Goal: Information Seeking & Learning: Check status

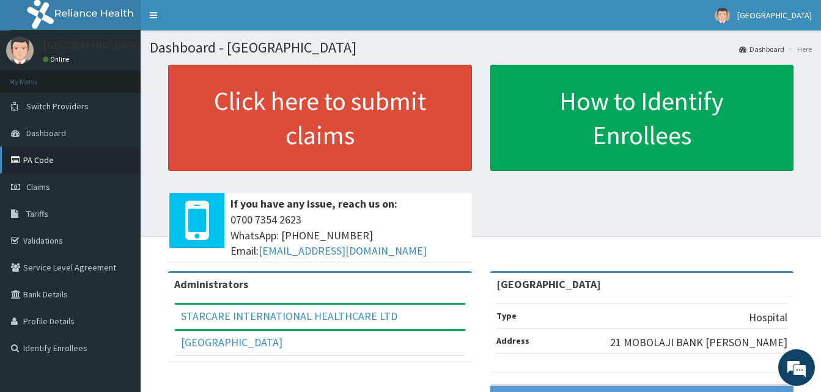
click at [44, 160] on link "PA Code" at bounding box center [70, 160] width 141 height 27
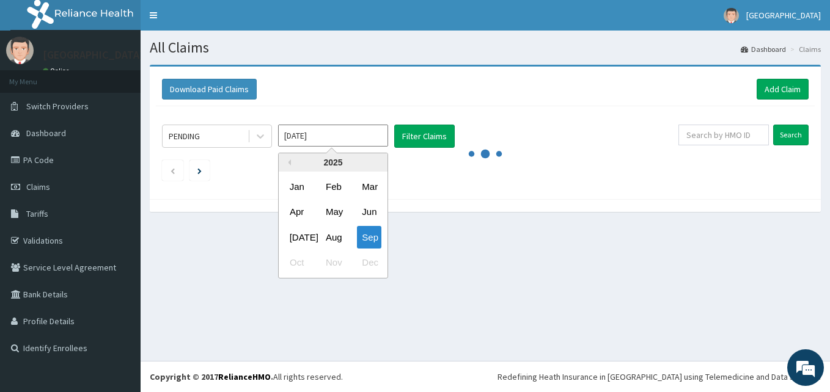
click at [376, 138] on input "[DATE]" at bounding box center [333, 136] width 110 height 22
click at [298, 189] on div "Jan" at bounding box center [297, 186] width 24 height 23
type input "[DATE]"
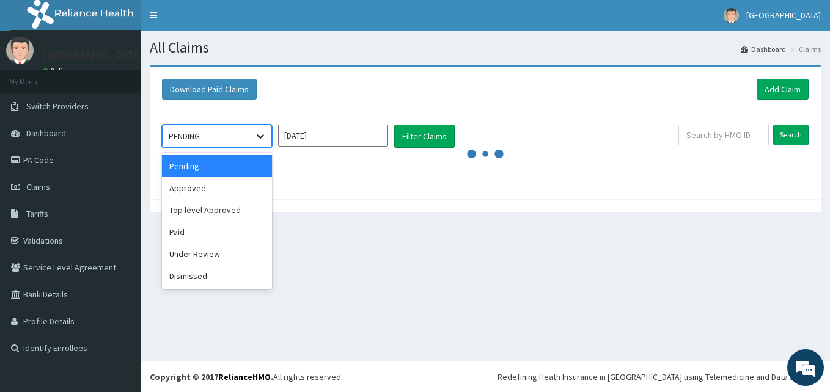
click at [262, 141] on icon at bounding box center [260, 136] width 12 height 12
click at [214, 253] on div "Under Review" at bounding box center [217, 254] width 110 height 22
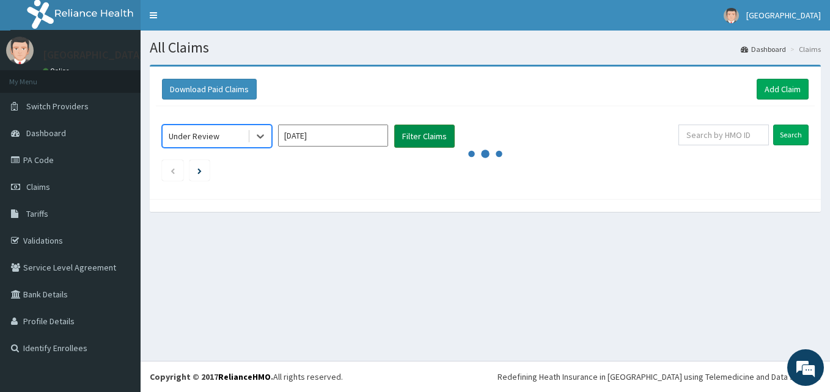
click at [413, 138] on button "Filter Claims" at bounding box center [424, 136] width 61 height 23
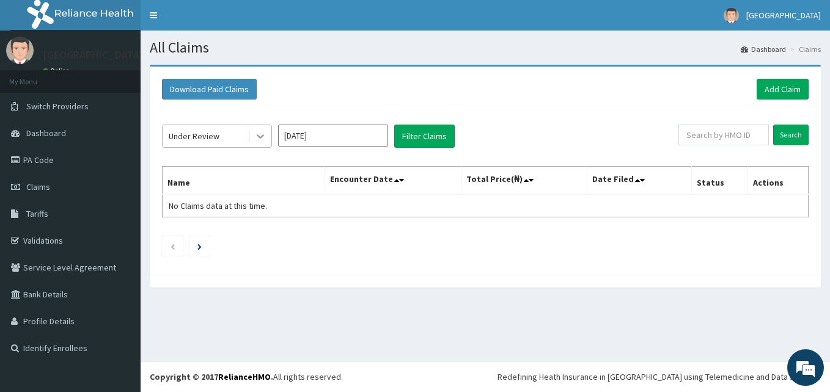
click at [260, 136] on icon at bounding box center [260, 136] width 12 height 12
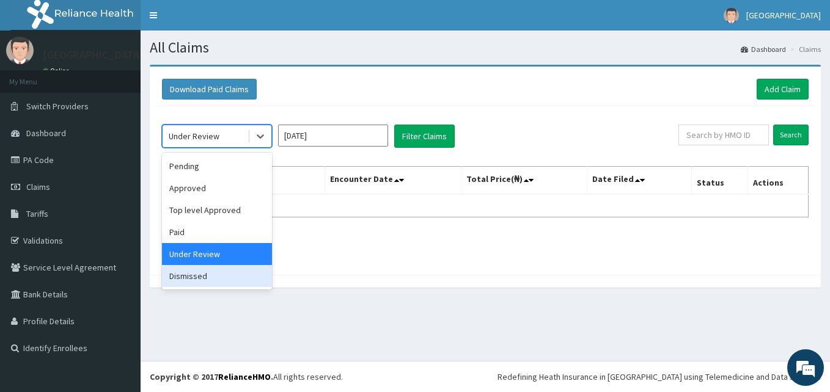
drag, startPoint x: 203, startPoint y: 273, endPoint x: 226, endPoint y: 232, distance: 47.3
click at [202, 273] on div "Dismissed" at bounding box center [217, 276] width 110 height 22
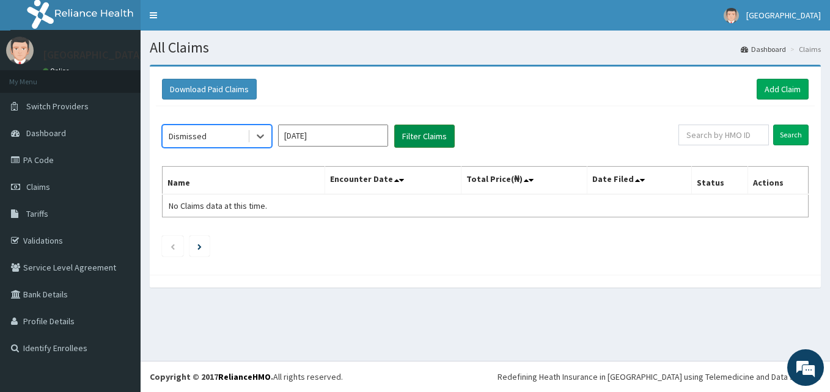
drag, startPoint x: 415, startPoint y: 132, endPoint x: 402, endPoint y: 136, distance: 13.4
click at [415, 132] on button "Filter Claims" at bounding box center [424, 136] width 61 height 23
click at [435, 144] on button "Filter Claims" at bounding box center [424, 136] width 61 height 23
click at [261, 139] on icon at bounding box center [260, 136] width 12 height 12
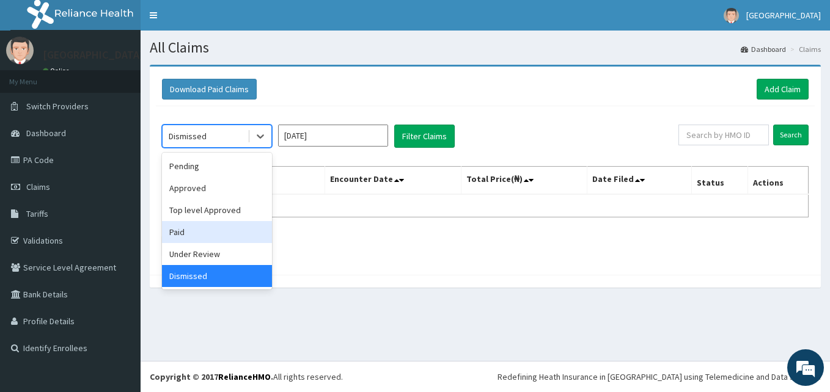
drag, startPoint x: 212, startPoint y: 229, endPoint x: 226, endPoint y: 218, distance: 18.2
click at [213, 229] on div "Paid" at bounding box center [217, 232] width 110 height 22
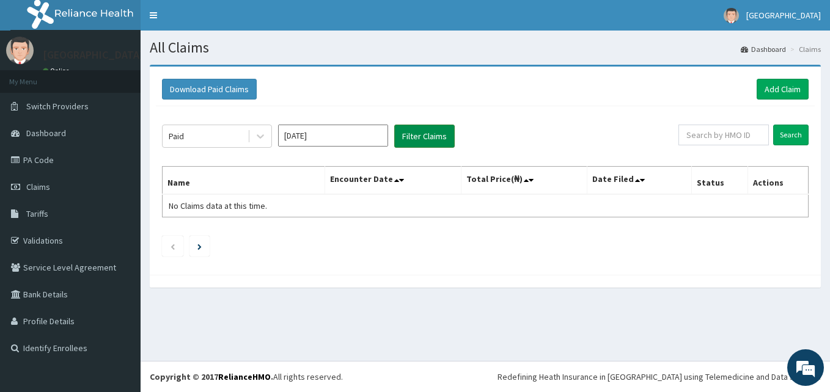
click at [425, 133] on button "Filter Claims" at bounding box center [424, 136] width 61 height 23
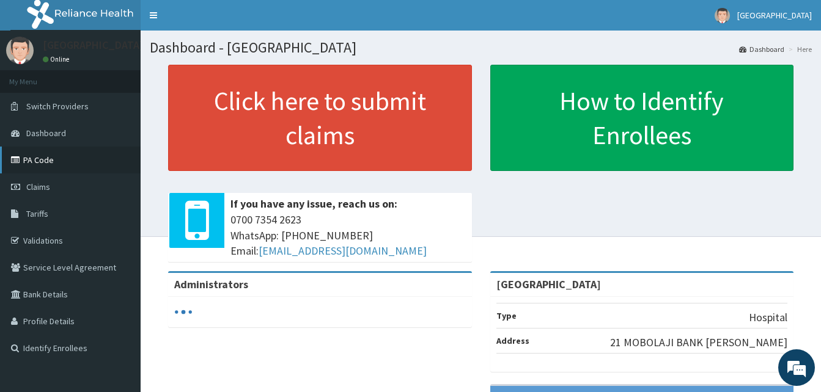
click at [39, 166] on link "PA Code" at bounding box center [70, 160] width 141 height 27
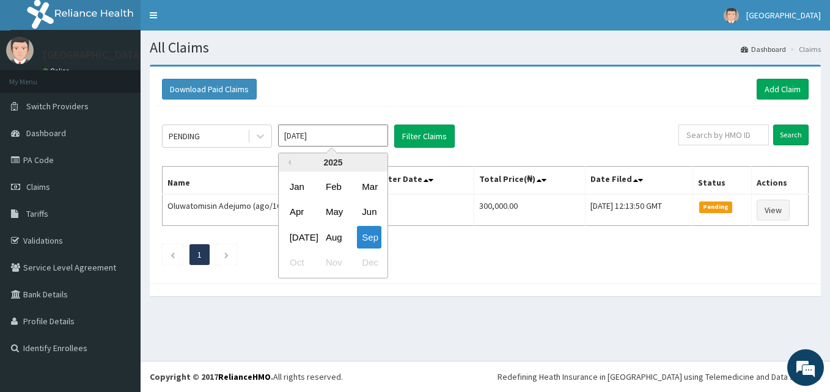
drag, startPoint x: 381, startPoint y: 142, endPoint x: 366, endPoint y: 155, distance: 20.0
click at [381, 142] on input "[DATE]" at bounding box center [333, 136] width 110 height 22
click at [304, 186] on div "Jan" at bounding box center [297, 186] width 24 height 23
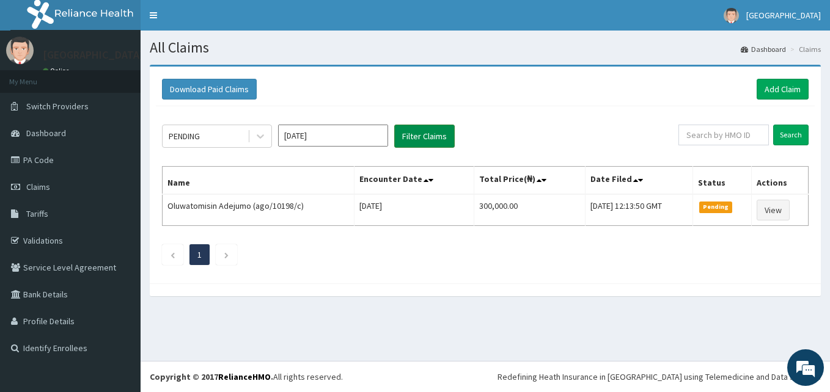
click at [439, 134] on button "Filter Claims" at bounding box center [424, 136] width 61 height 23
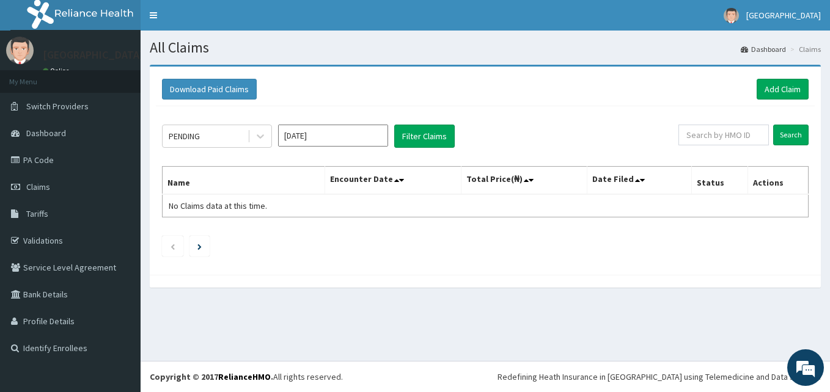
drag, startPoint x: 267, startPoint y: 144, endPoint x: 261, endPoint y: 150, distance: 8.7
click at [267, 144] on div at bounding box center [260, 136] width 22 height 22
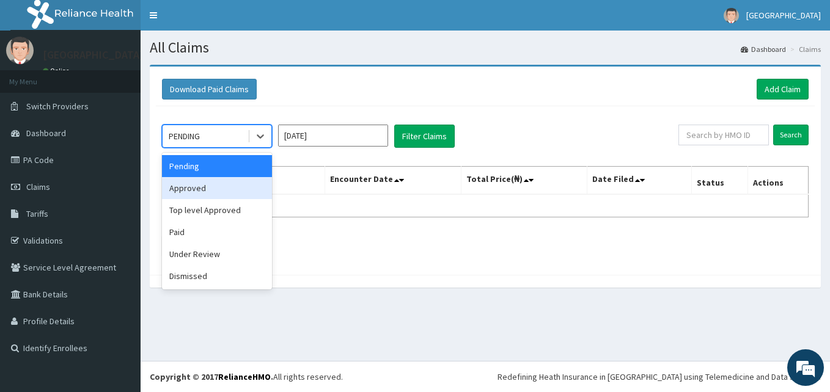
drag, startPoint x: 227, startPoint y: 188, endPoint x: 274, endPoint y: 175, distance: 48.0
click at [231, 187] on div "Approved" at bounding box center [217, 188] width 110 height 22
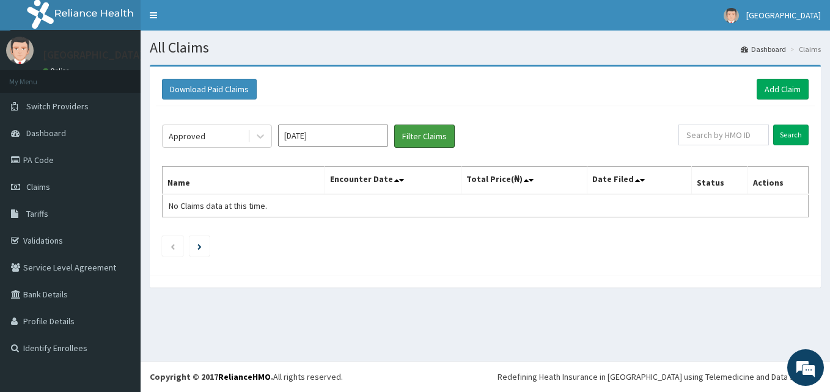
drag, startPoint x: 431, startPoint y: 134, endPoint x: 340, endPoint y: 140, distance: 91.3
click at [431, 134] on button "Filter Claims" at bounding box center [424, 136] width 61 height 23
click at [261, 138] on icon at bounding box center [260, 137] width 7 height 4
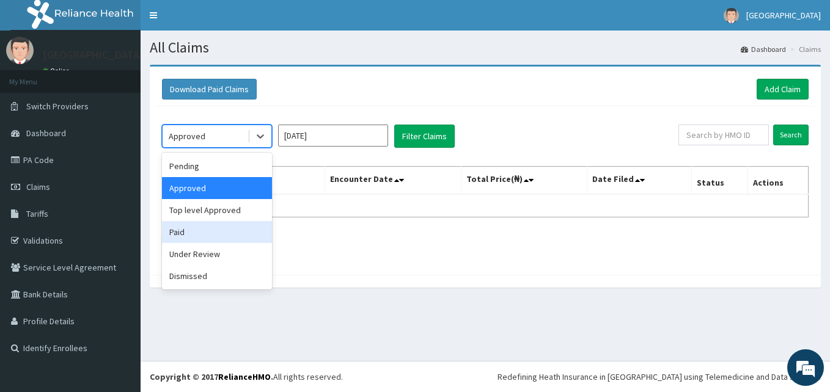
click at [238, 223] on div "Paid" at bounding box center [217, 232] width 110 height 22
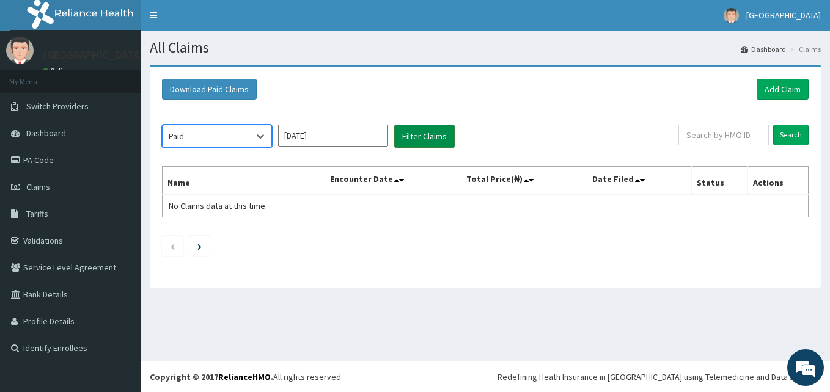
click at [429, 141] on button "Filter Claims" at bounding box center [424, 136] width 61 height 23
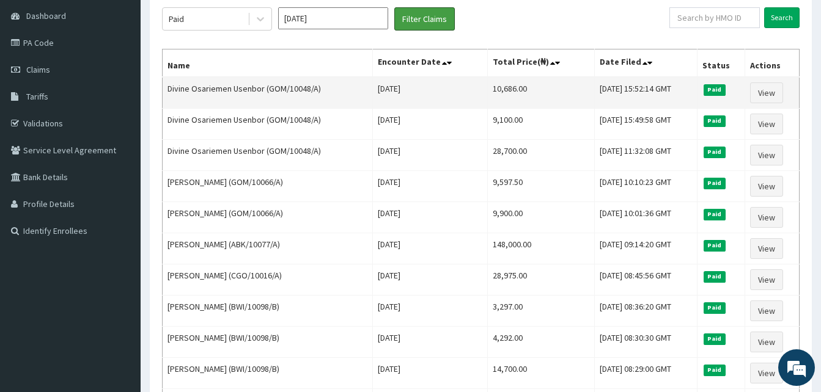
scroll to position [122, 0]
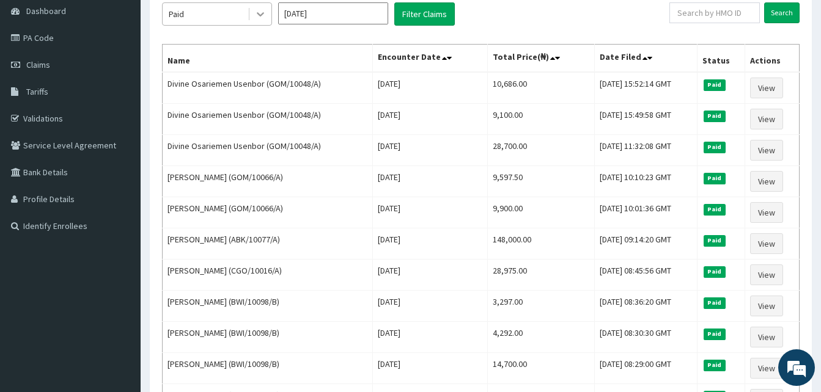
click at [256, 20] on icon at bounding box center [260, 14] width 12 height 12
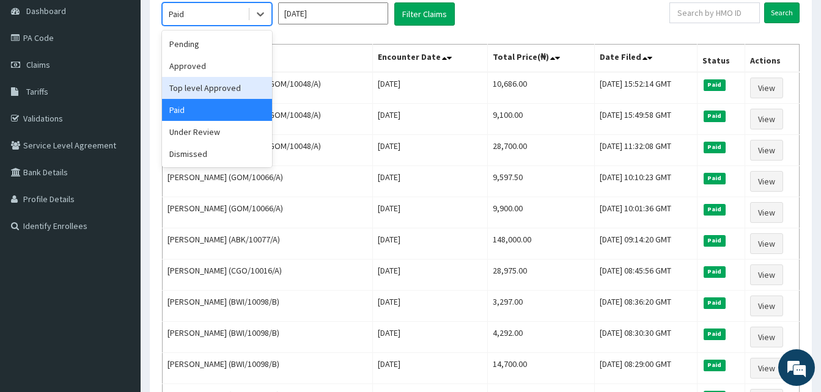
drag, startPoint x: 237, startPoint y: 92, endPoint x: 403, endPoint y: 52, distance: 171.0
click at [237, 92] on div "Top level Approved" at bounding box center [217, 88] width 110 height 22
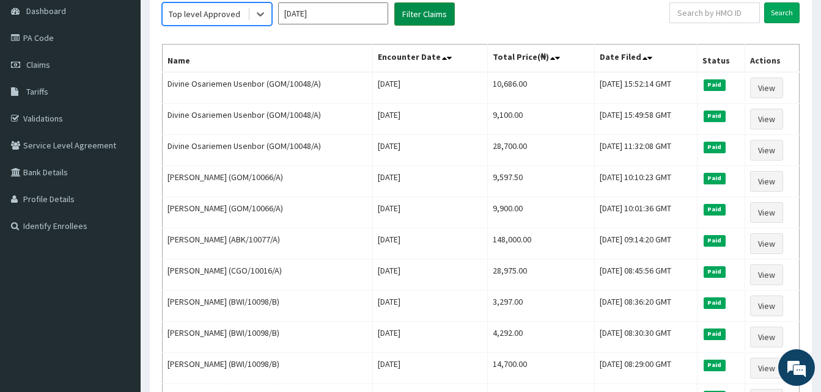
click at [437, 10] on button "Filter Claims" at bounding box center [424, 13] width 61 height 23
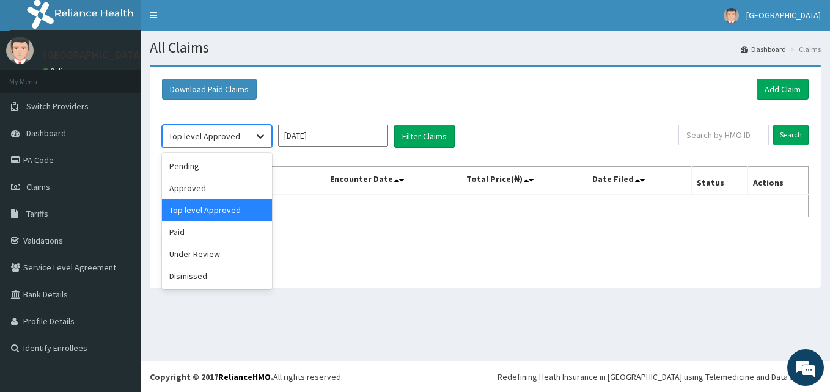
click at [258, 132] on icon at bounding box center [260, 136] width 12 height 12
drag, startPoint x: 238, startPoint y: 186, endPoint x: 250, endPoint y: 182, distance: 12.8
click at [239, 186] on div "Approved" at bounding box center [217, 188] width 110 height 22
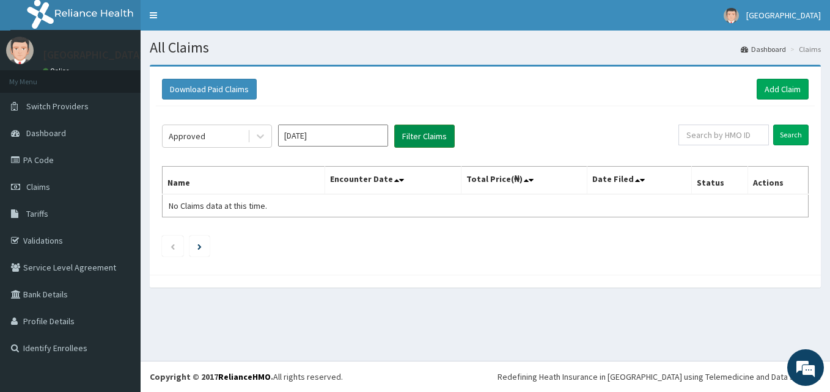
click at [435, 142] on button "Filter Claims" at bounding box center [424, 136] width 61 height 23
click at [426, 134] on button "Filter Claims" at bounding box center [424, 136] width 61 height 23
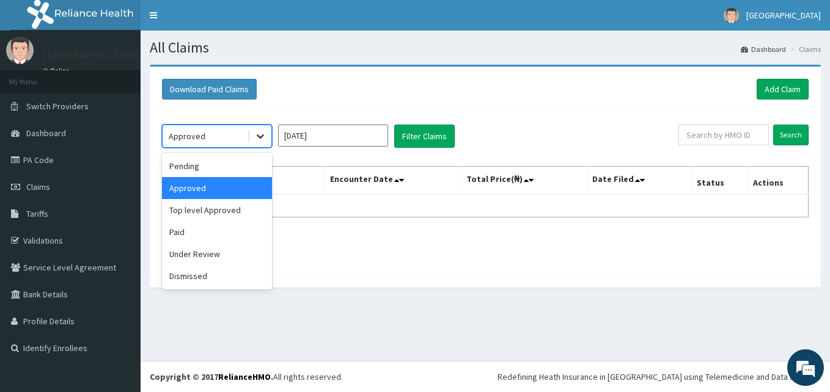
click at [265, 142] on icon at bounding box center [260, 136] width 12 height 12
drag, startPoint x: 207, startPoint y: 236, endPoint x: 253, endPoint y: 210, distance: 52.6
click at [207, 235] on div "Paid" at bounding box center [217, 232] width 110 height 22
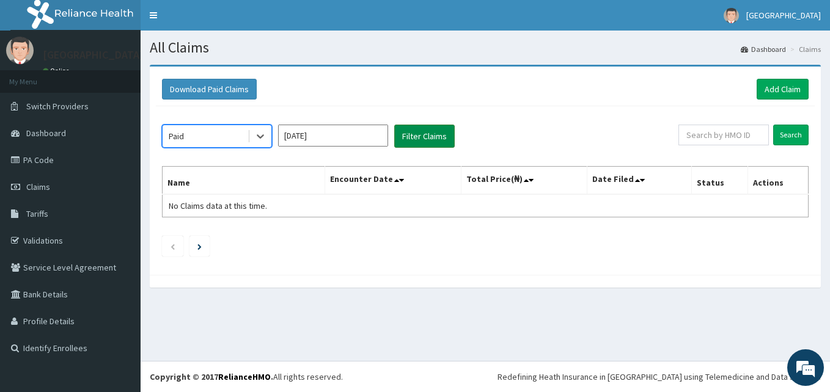
click at [422, 142] on button "Filter Claims" at bounding box center [424, 136] width 61 height 23
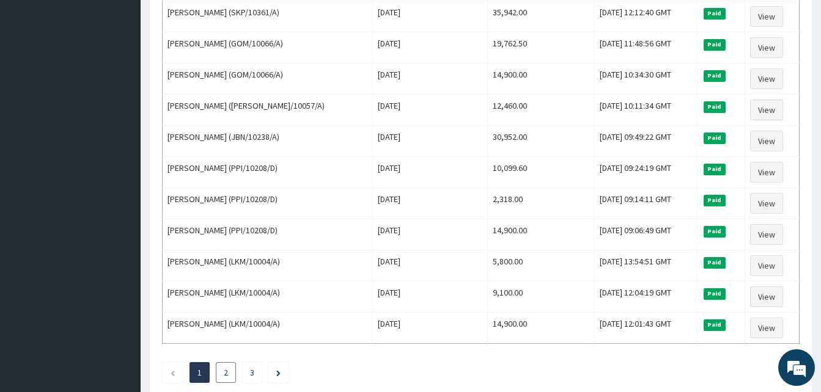
scroll to position [1484, 0]
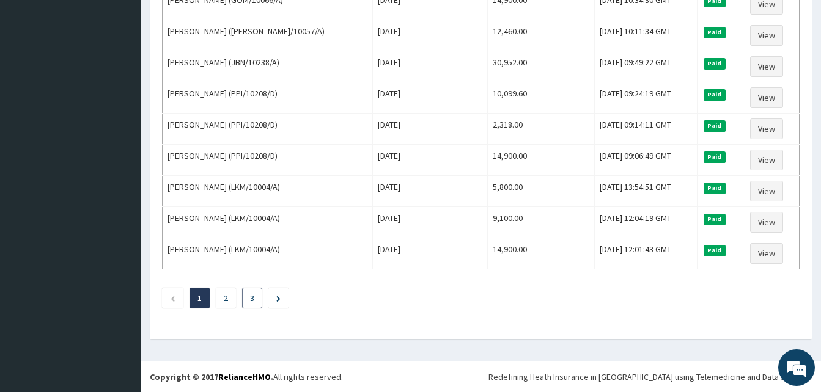
click at [251, 302] on link "3" at bounding box center [252, 298] width 4 height 11
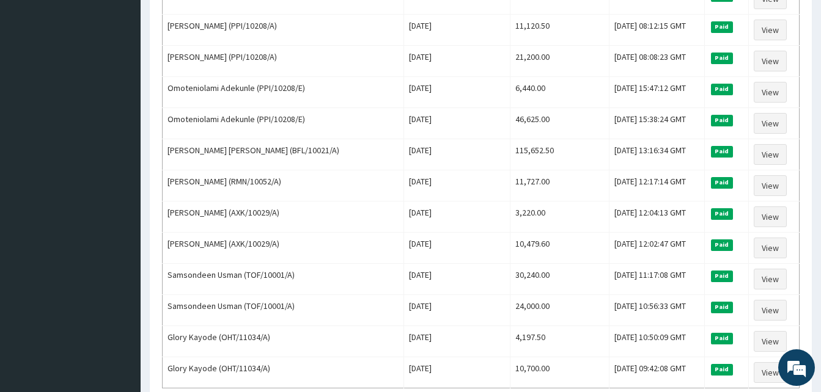
scroll to position [1079, 0]
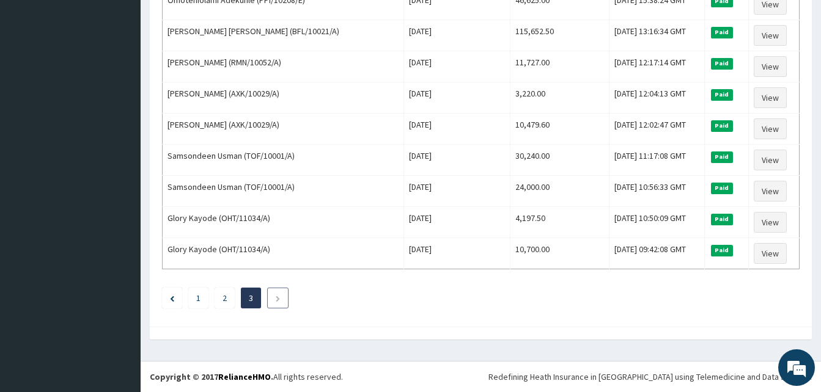
click at [282, 297] on li at bounding box center [277, 298] width 21 height 21
click at [199, 304] on li "1" at bounding box center [198, 298] width 20 height 21
click at [199, 297] on link "1" at bounding box center [198, 298] width 4 height 11
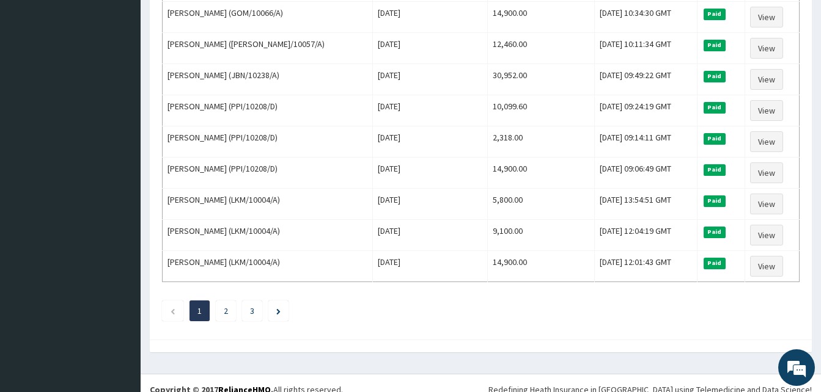
scroll to position [1484, 0]
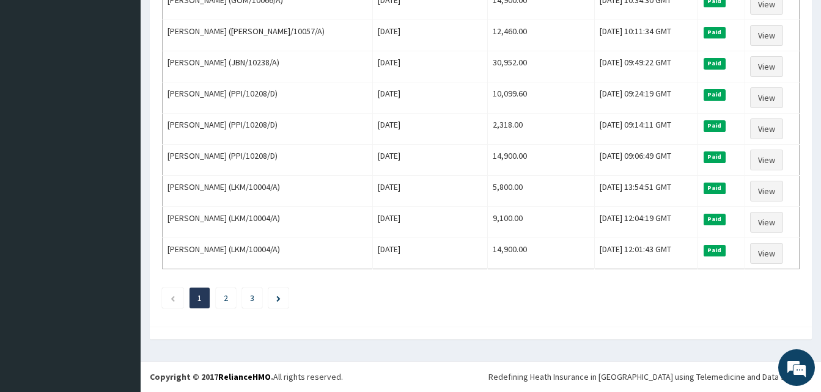
drag, startPoint x: 169, startPoint y: 210, endPoint x: 806, endPoint y: 237, distance: 637.6
copy thead "Name Encounter Date Total Price(₦) Date Filed Status Actions"
click at [225, 298] on link "2" at bounding box center [226, 298] width 4 height 11
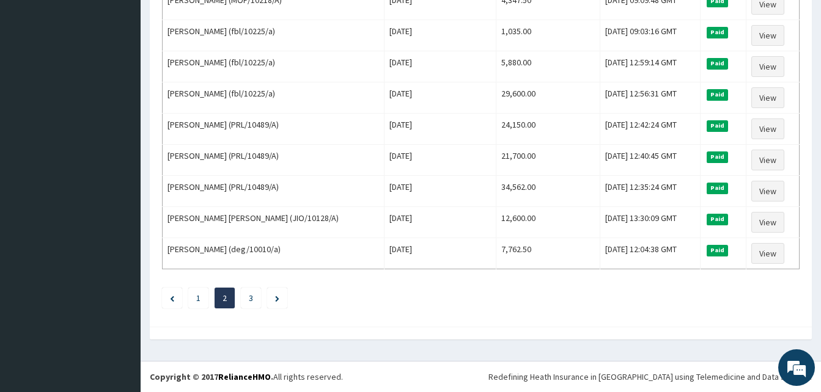
drag, startPoint x: 166, startPoint y: 209, endPoint x: 811, endPoint y: 256, distance: 646.7
copy thead "Name Encounter Date Total Price(₦) Date Filed Status Actions"
click at [251, 301] on link "3" at bounding box center [251, 298] width 4 height 11
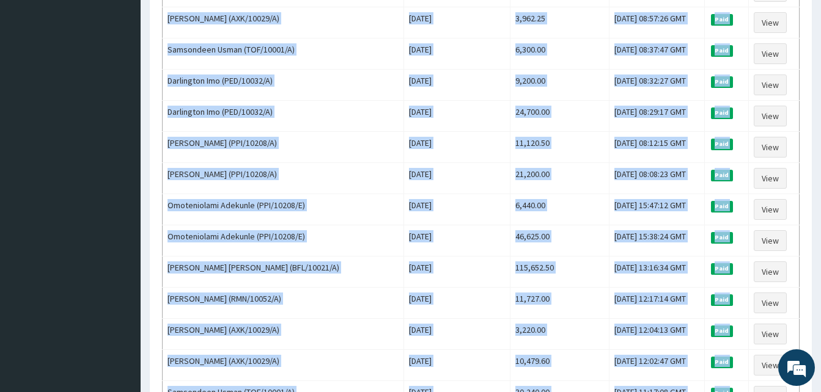
scroll to position [1079, 0]
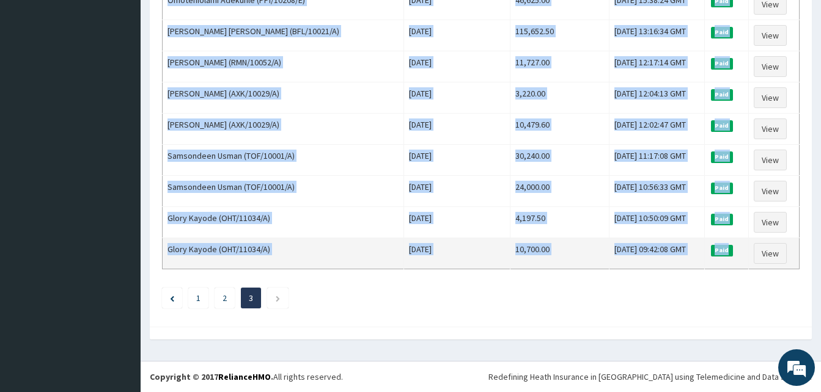
drag, startPoint x: 166, startPoint y: 207, endPoint x: 746, endPoint y: 265, distance: 582.4
copy tbody "Himanshun Gupta (deg/10010/a) Thu Jan 16 2025 33,185.00 Fri, 17 Jan 2025 11:57:…"
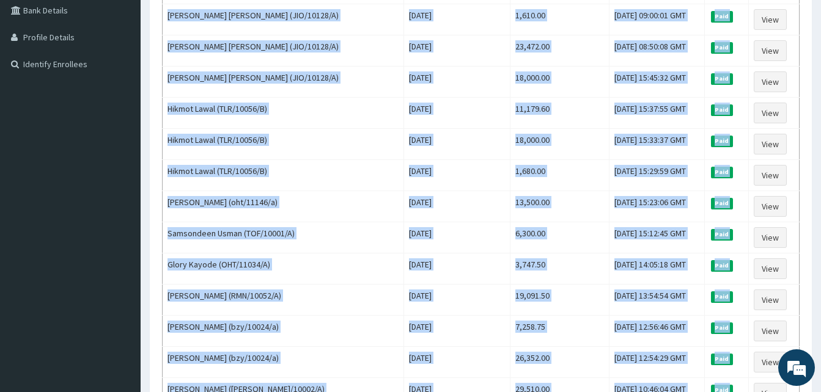
scroll to position [0, 0]
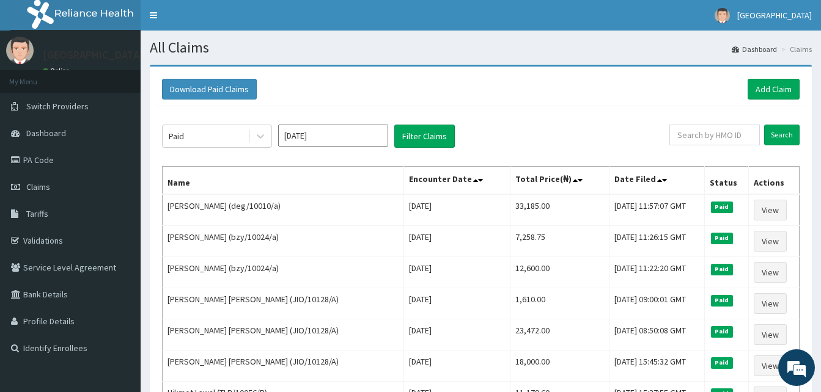
drag, startPoint x: 163, startPoint y: 185, endPoint x: 715, endPoint y: 188, distance: 552.1
click at [633, 191] on th "Date Filed" at bounding box center [657, 181] width 95 height 28
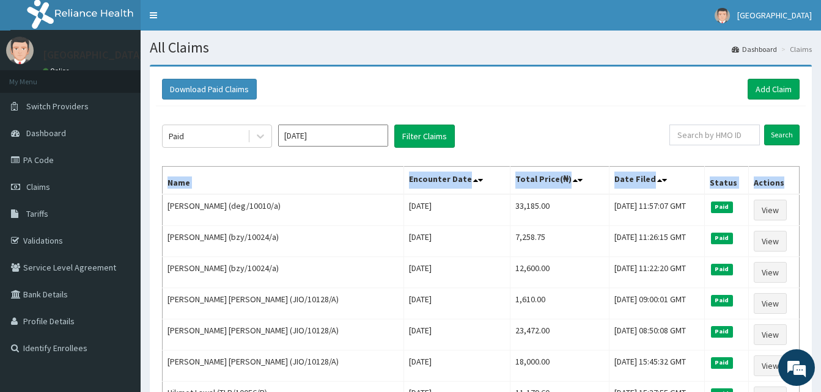
drag, startPoint x: 166, startPoint y: 185, endPoint x: 790, endPoint y: 191, distance: 624.2
click at [790, 191] on tr "Name Encounter Date Total Price(₦) Date Filed Status Actions" at bounding box center [481, 181] width 637 height 28
copy tr "Name Encounter Date Total Price(₦) Date Filed Status Actions"
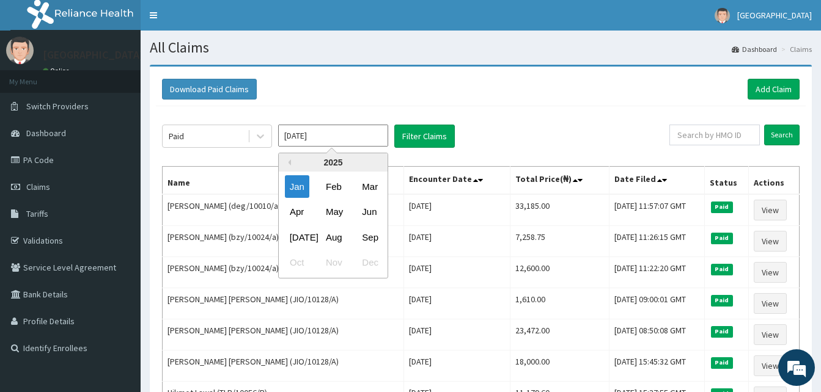
click at [378, 144] on input "Jan 2025" at bounding box center [333, 136] width 110 height 22
click at [338, 214] on div "May" at bounding box center [333, 212] width 24 height 23
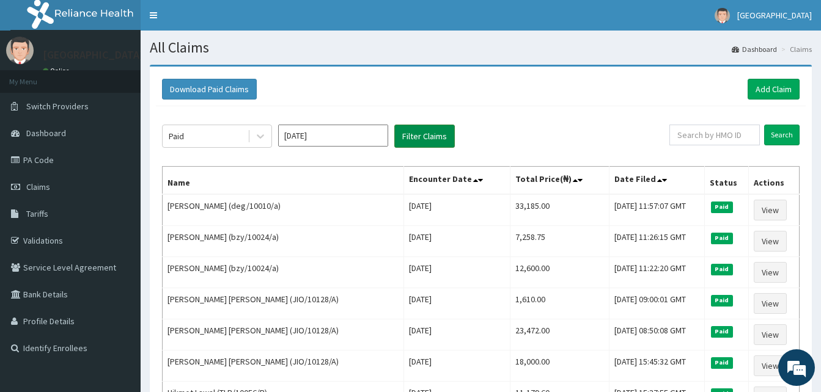
click at [413, 139] on button "Filter Claims" at bounding box center [424, 136] width 61 height 23
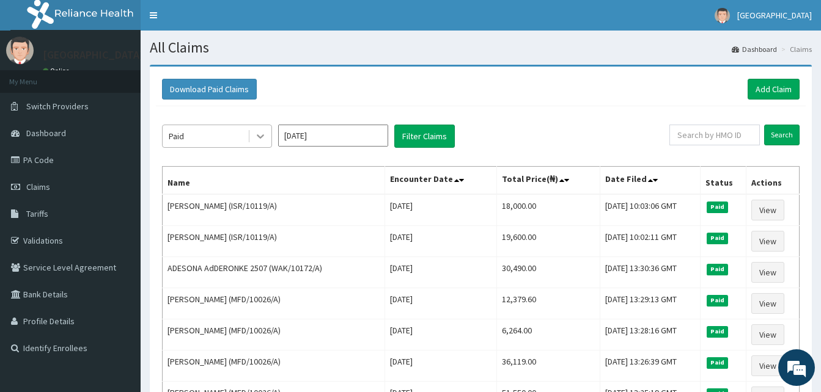
click at [257, 135] on icon at bounding box center [260, 137] width 7 height 4
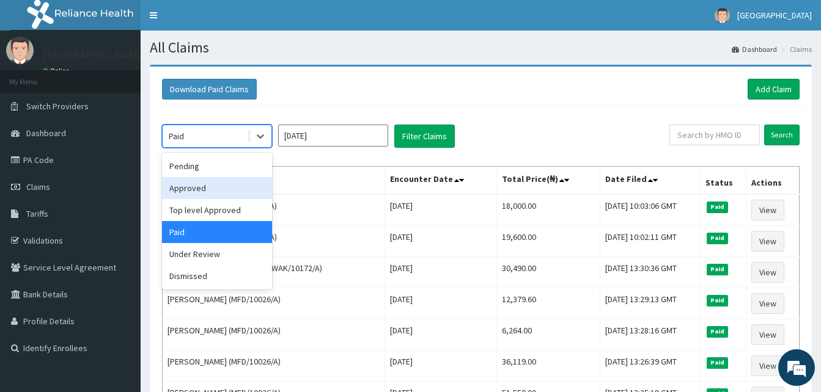
drag, startPoint x: 227, startPoint y: 186, endPoint x: 303, endPoint y: 157, distance: 80.7
click at [227, 186] on div "Approved" at bounding box center [217, 188] width 110 height 22
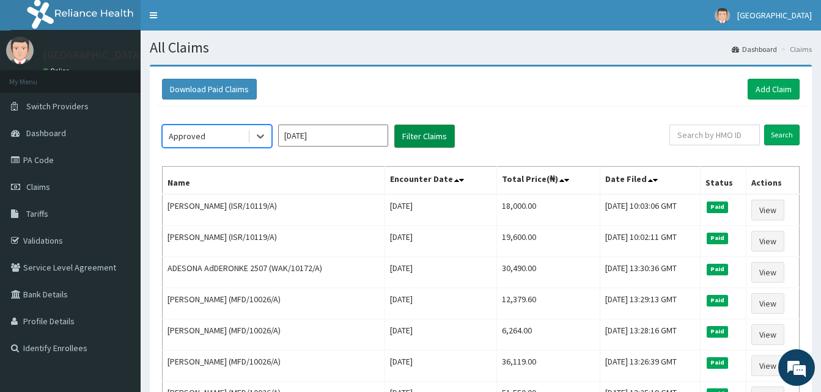
drag, startPoint x: 421, startPoint y: 138, endPoint x: 410, endPoint y: 141, distance: 12.2
click at [422, 138] on button "Filter Claims" at bounding box center [424, 136] width 61 height 23
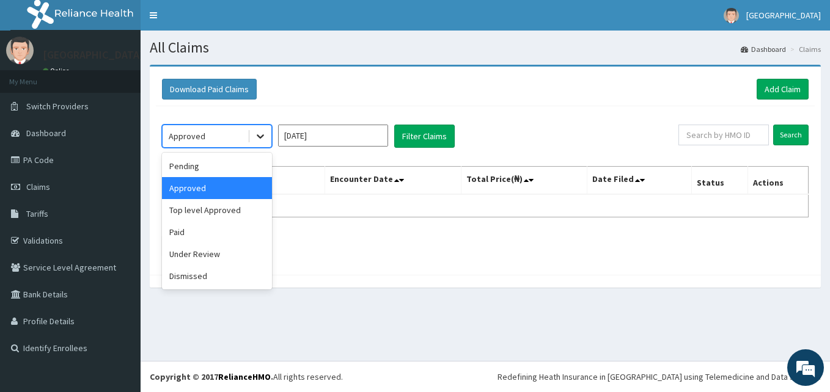
click at [262, 139] on icon at bounding box center [260, 136] width 12 height 12
drag, startPoint x: 238, startPoint y: 205, endPoint x: 287, endPoint y: 180, distance: 54.1
click at [238, 205] on div "Top level Approved" at bounding box center [217, 210] width 110 height 22
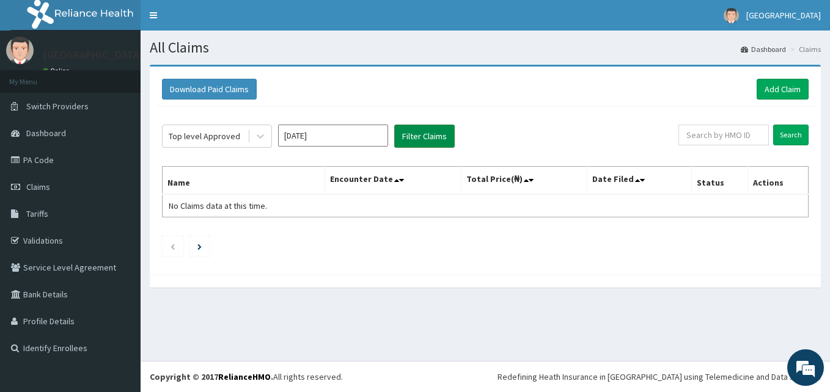
click at [423, 138] on button "Filter Claims" at bounding box center [424, 136] width 61 height 23
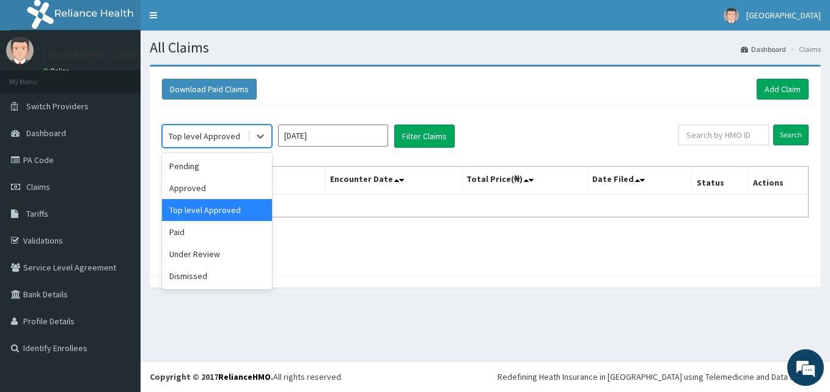
drag, startPoint x: 253, startPoint y: 133, endPoint x: 238, endPoint y: 167, distance: 36.7
click at [253, 133] on div at bounding box center [260, 136] width 22 height 22
drag, startPoint x: 212, startPoint y: 235, endPoint x: 230, endPoint y: 221, distance: 22.3
click at [212, 235] on div "Paid" at bounding box center [217, 232] width 110 height 22
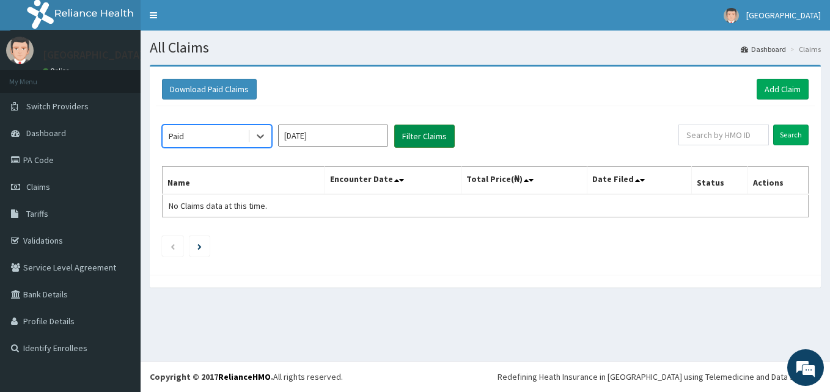
click at [407, 140] on button "Filter Claims" at bounding box center [424, 136] width 61 height 23
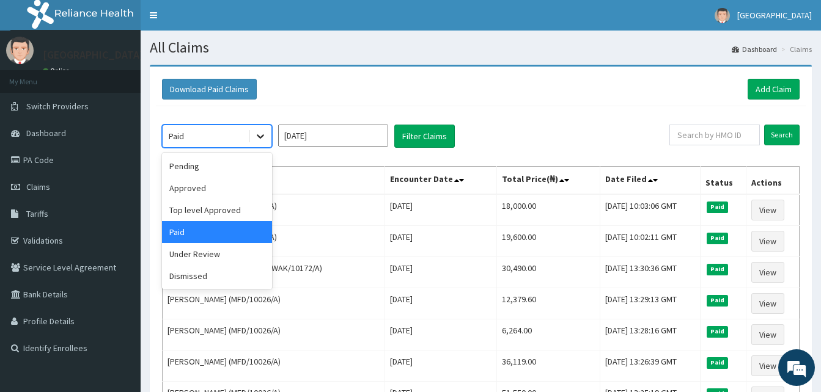
click at [258, 136] on icon at bounding box center [260, 137] width 7 height 4
click at [212, 270] on div "Dismissed" at bounding box center [217, 276] width 110 height 22
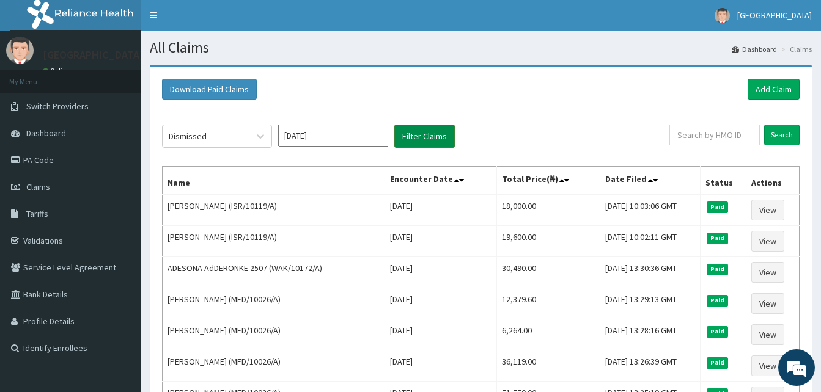
click at [419, 139] on button "Filter Claims" at bounding box center [424, 136] width 61 height 23
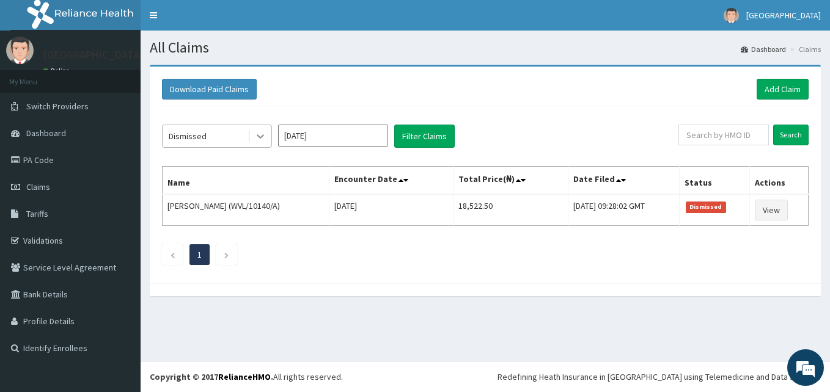
drag, startPoint x: 257, startPoint y: 139, endPoint x: 257, endPoint y: 147, distance: 7.3
click at [257, 139] on icon at bounding box center [260, 136] width 12 height 12
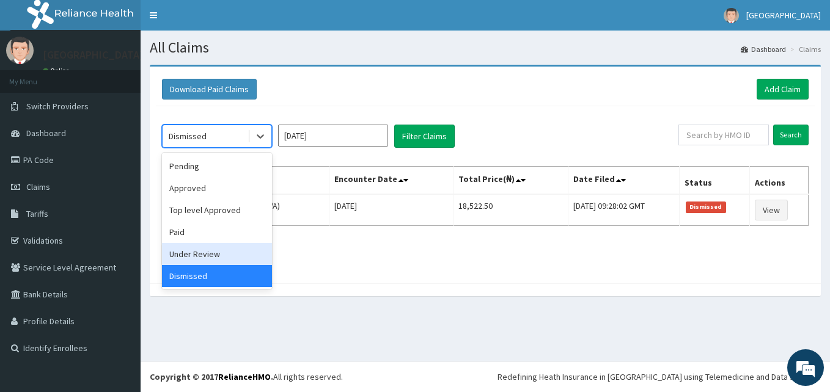
drag, startPoint x: 216, startPoint y: 255, endPoint x: 297, endPoint y: 192, distance: 102.4
click at [227, 249] on div "Under Review" at bounding box center [217, 254] width 110 height 22
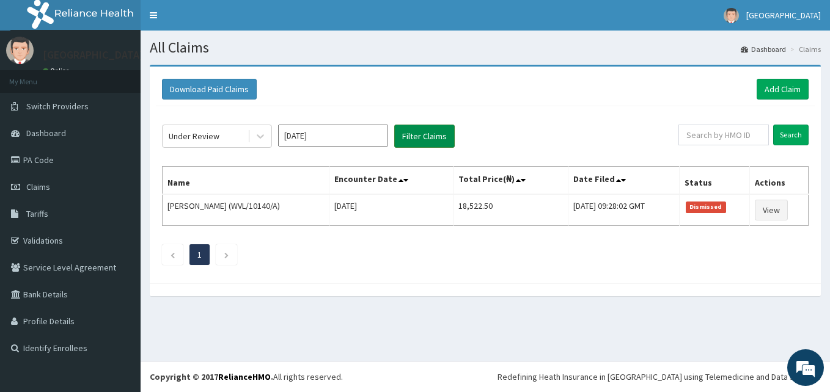
click at [412, 138] on button "Filter Claims" at bounding box center [424, 136] width 61 height 23
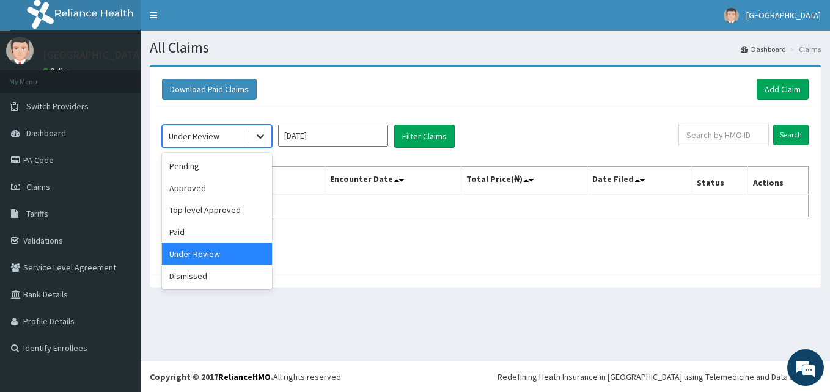
click at [258, 140] on icon at bounding box center [260, 136] width 12 height 12
drag, startPoint x: 201, startPoint y: 226, endPoint x: 261, endPoint y: 200, distance: 65.7
click at [201, 226] on div "Paid" at bounding box center [217, 232] width 110 height 22
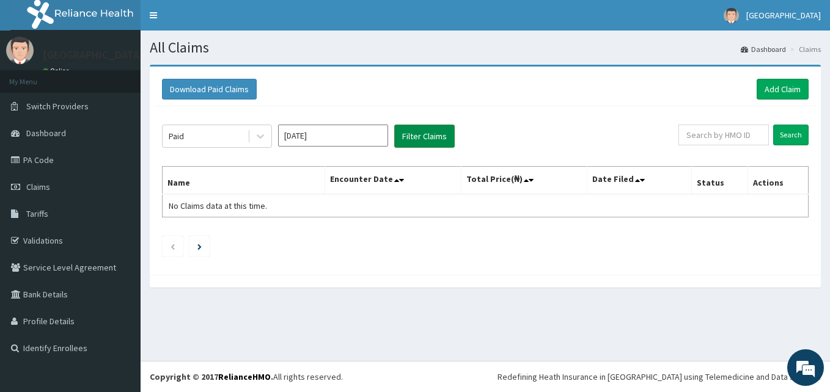
click at [426, 126] on button "Filter Claims" at bounding box center [424, 136] width 61 height 23
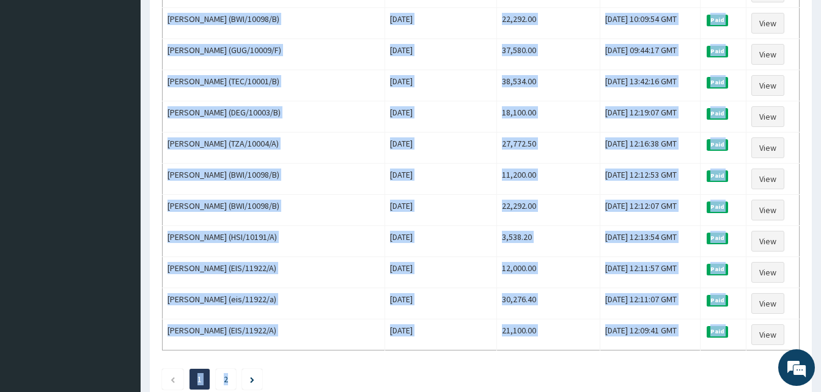
scroll to position [1484, 0]
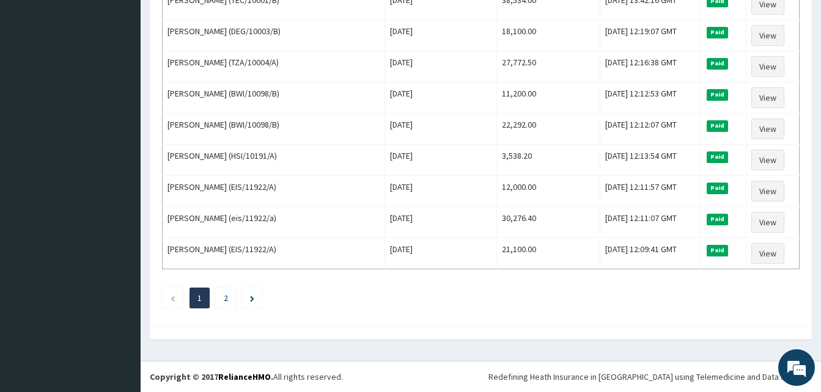
drag, startPoint x: 168, startPoint y: 210, endPoint x: 830, endPoint y: 238, distance: 662.7
copy thead "Name Encounter Date Total Price(₦) Date Filed Status Actions"
click at [222, 298] on li "2" at bounding box center [226, 298] width 20 height 21
click at [227, 298] on link "2" at bounding box center [226, 298] width 4 height 11
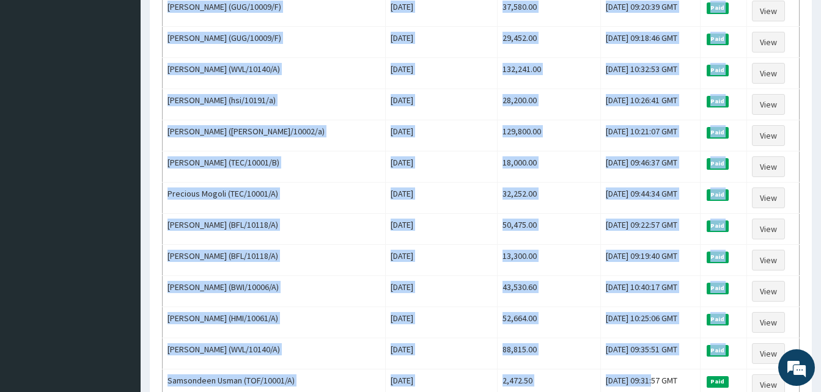
scroll to position [736, 0]
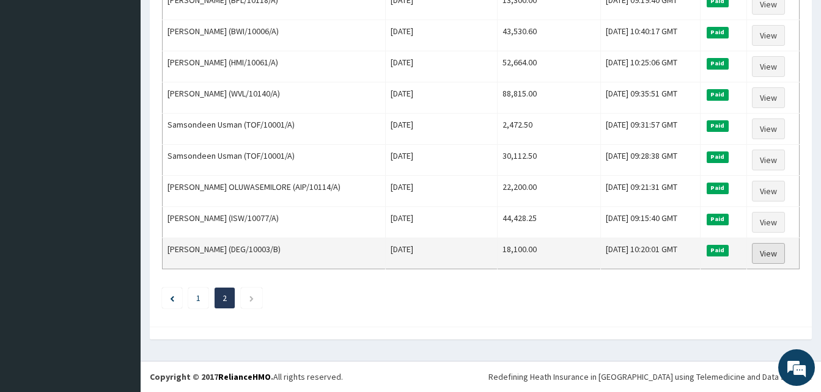
drag, startPoint x: 166, startPoint y: 205, endPoint x: 755, endPoint y: 261, distance: 591.4
copy thead "Name Encounter Date Total Price(₦) Date Filed Status Actions"
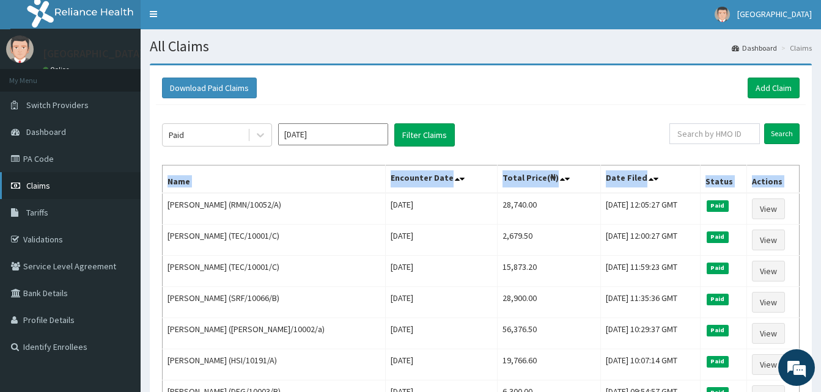
scroll to position [0, 0]
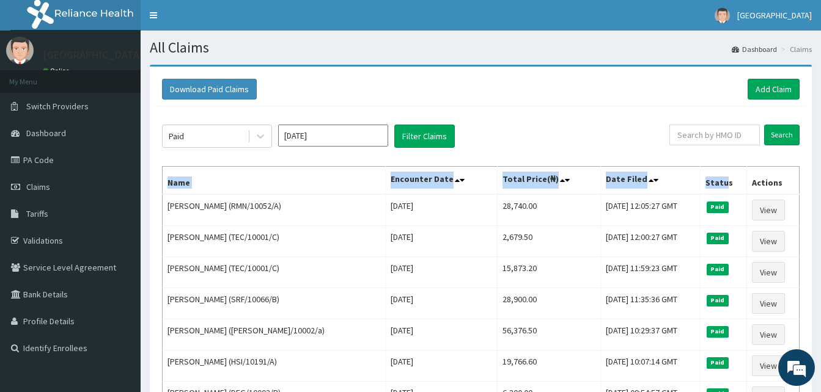
drag, startPoint x: 169, startPoint y: 186, endPoint x: 726, endPoint y: 180, distance: 557.0
click at [733, 179] on tr "Name Encounter Date Total Price(₦) Date Filed Status Actions" at bounding box center [481, 181] width 637 height 28
copy tr "Name Encounter Date Total Price(₦) Date Filed Statu"
click at [364, 131] on input "May 2025" at bounding box center [333, 136] width 110 height 22
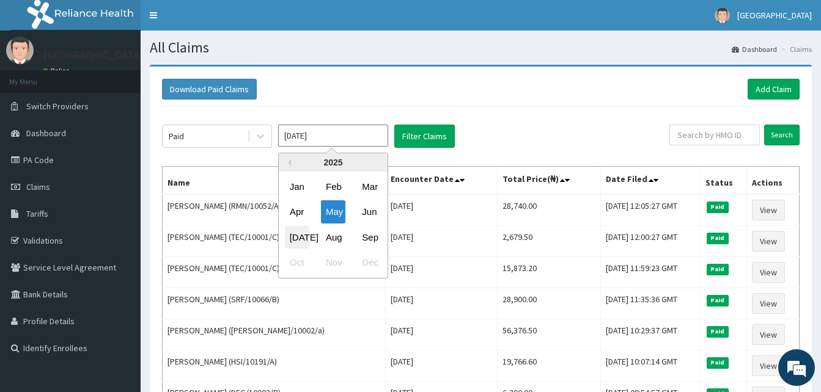
click at [292, 236] on div "[DATE]" at bounding box center [297, 237] width 24 height 23
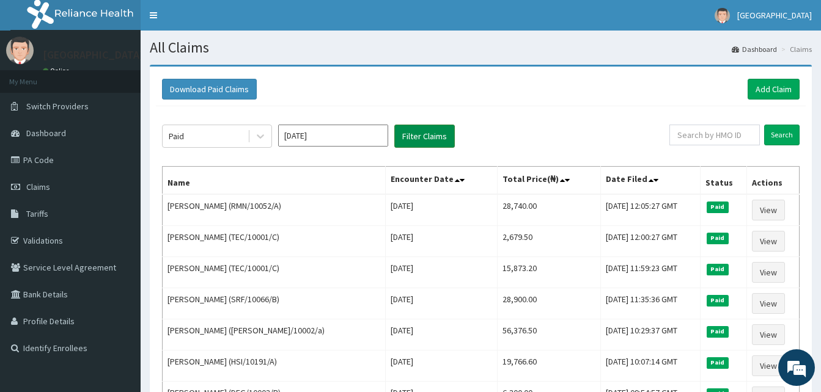
click at [422, 141] on button "Filter Claims" at bounding box center [424, 136] width 61 height 23
click at [262, 142] on icon at bounding box center [260, 136] width 12 height 12
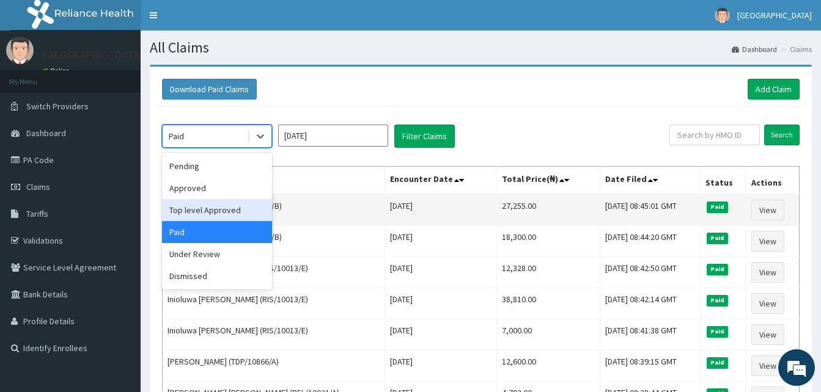
drag, startPoint x: 239, startPoint y: 210, endPoint x: 314, endPoint y: 197, distance: 76.3
click at [250, 207] on div "Top level Approved" at bounding box center [217, 210] width 110 height 22
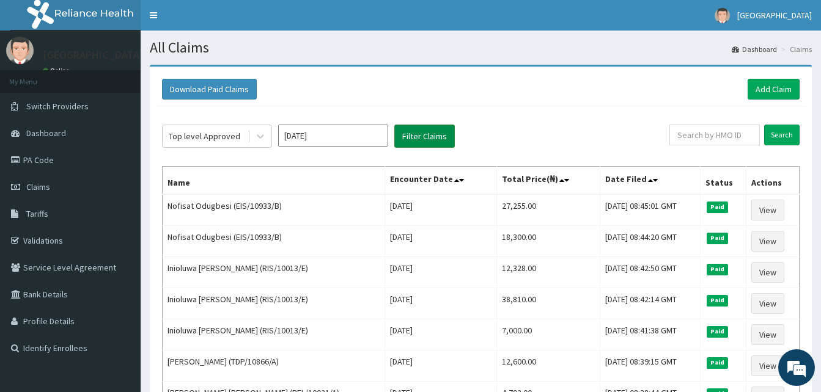
click at [419, 143] on button "Filter Claims" at bounding box center [424, 136] width 61 height 23
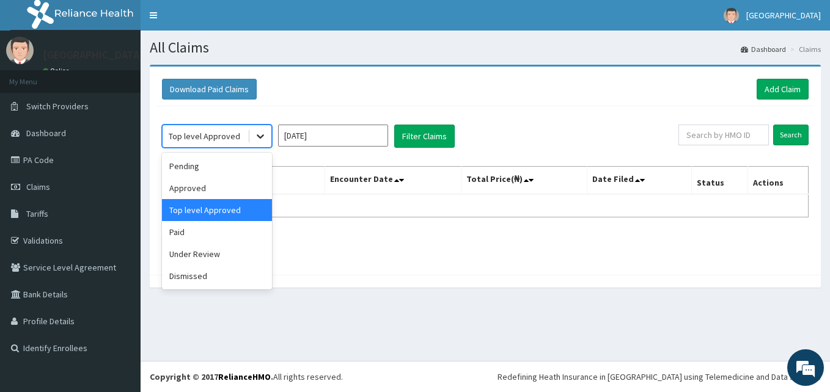
click at [259, 140] on icon at bounding box center [260, 136] width 12 height 12
drag, startPoint x: 230, startPoint y: 250, endPoint x: 264, endPoint y: 210, distance: 52.1
click at [231, 250] on div "Under Review" at bounding box center [217, 254] width 110 height 22
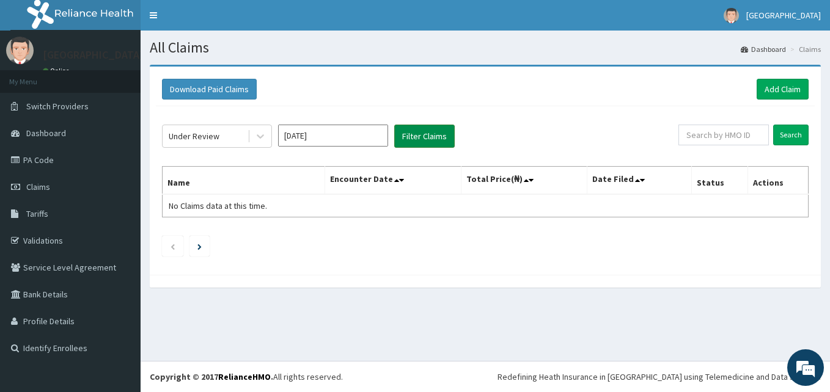
click at [418, 137] on button "Filter Claims" at bounding box center [424, 136] width 61 height 23
click at [260, 138] on icon at bounding box center [260, 137] width 7 height 4
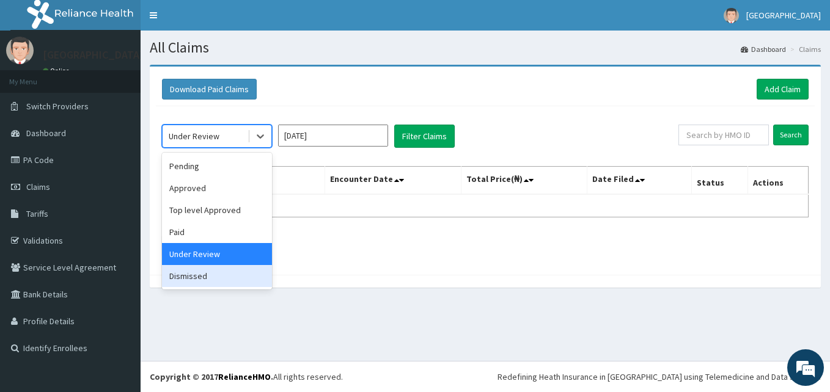
click at [238, 278] on div "Dismissed" at bounding box center [217, 276] width 110 height 22
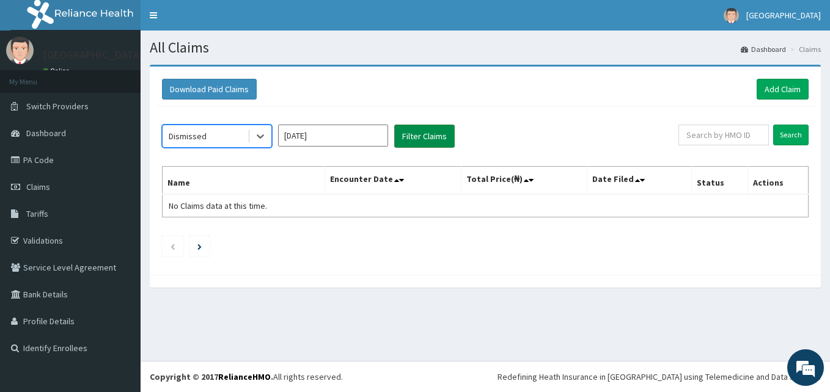
click at [428, 134] on button "Filter Claims" at bounding box center [424, 136] width 61 height 23
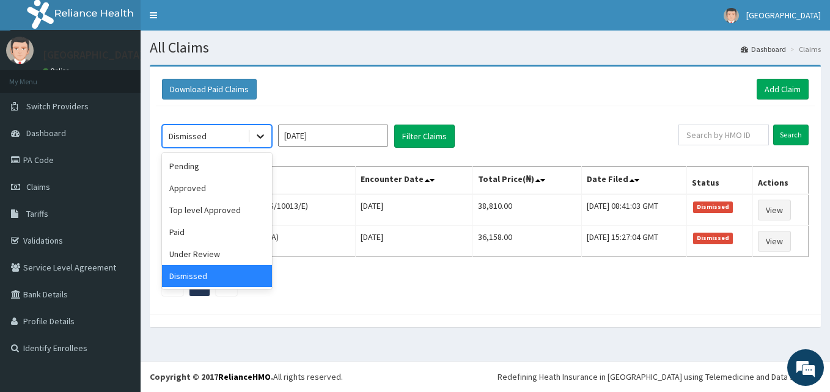
click at [259, 132] on icon at bounding box center [260, 136] width 12 height 12
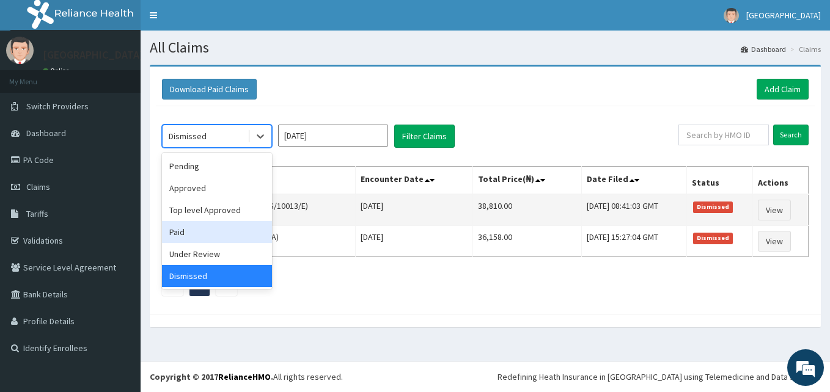
drag, startPoint x: 205, startPoint y: 235, endPoint x: 231, endPoint y: 216, distance: 31.9
click at [206, 234] on div "Paid" at bounding box center [217, 232] width 110 height 22
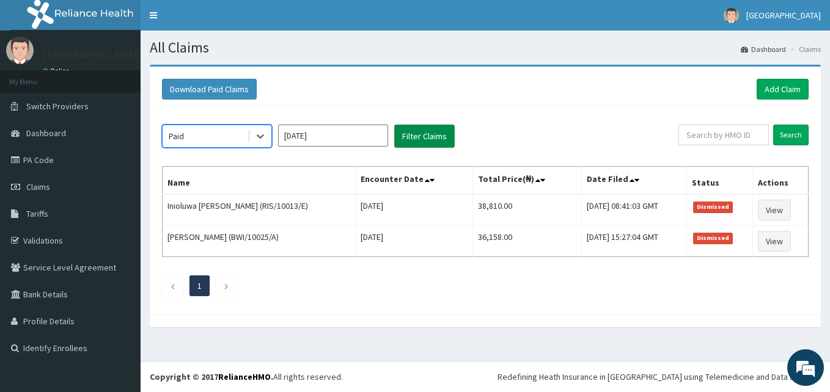
click at [420, 139] on button "Filter Claims" at bounding box center [424, 136] width 61 height 23
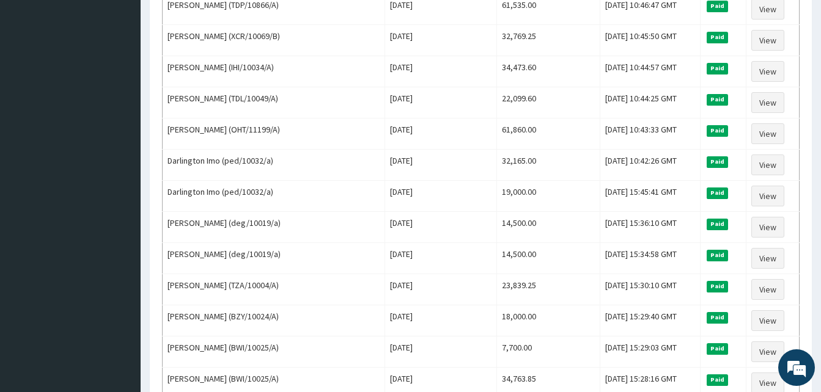
scroll to position [1484, 0]
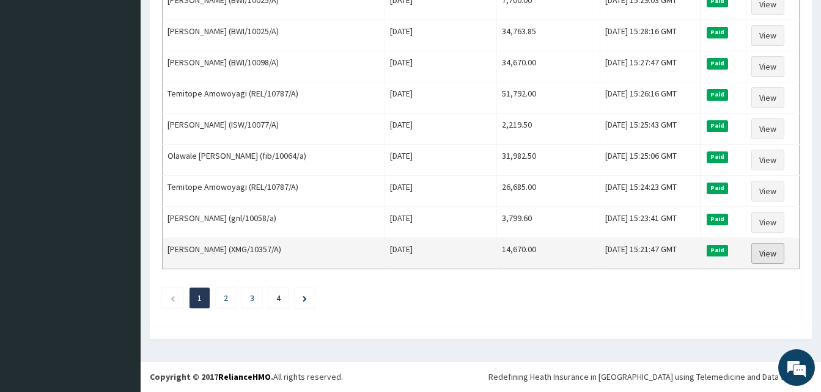
drag, startPoint x: 165, startPoint y: 210, endPoint x: 765, endPoint y: 245, distance: 601.4
copy thead "Name Encounter Date Total Price(₦) Date Filed Status Actions"
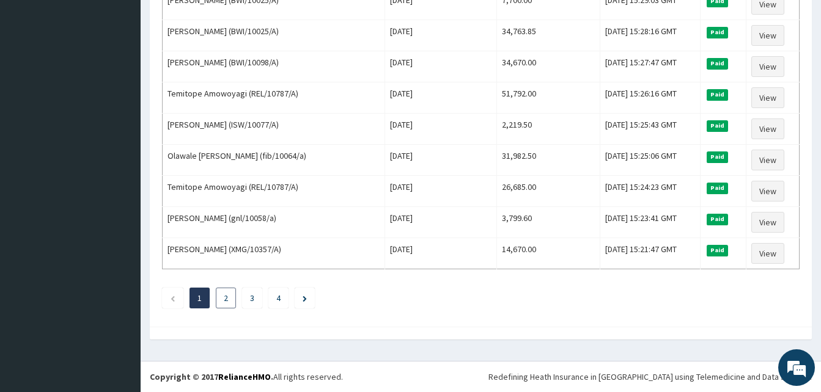
click at [226, 297] on link "2" at bounding box center [226, 298] width 4 height 11
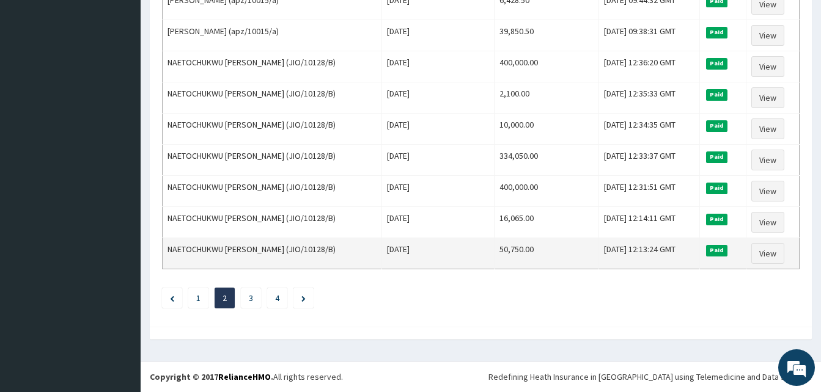
drag, startPoint x: 168, startPoint y: 207, endPoint x: 795, endPoint y: 239, distance: 627.5
copy thead "Name Encounter Date Total Price(₦) Date Filed Status Actions"
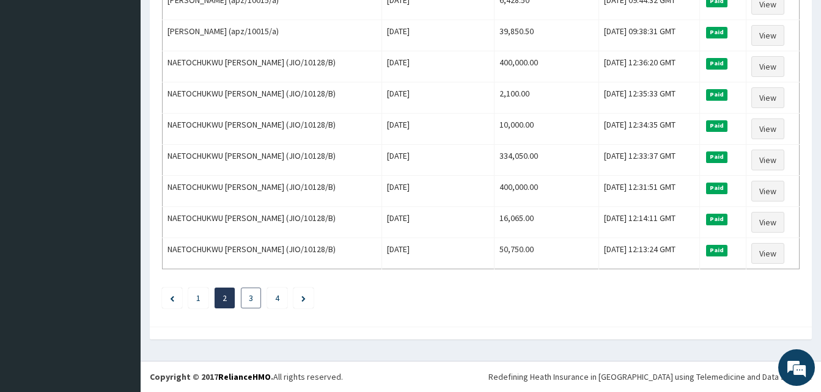
click at [246, 300] on li "3" at bounding box center [251, 298] width 20 height 21
click at [249, 300] on link "3" at bounding box center [251, 298] width 4 height 11
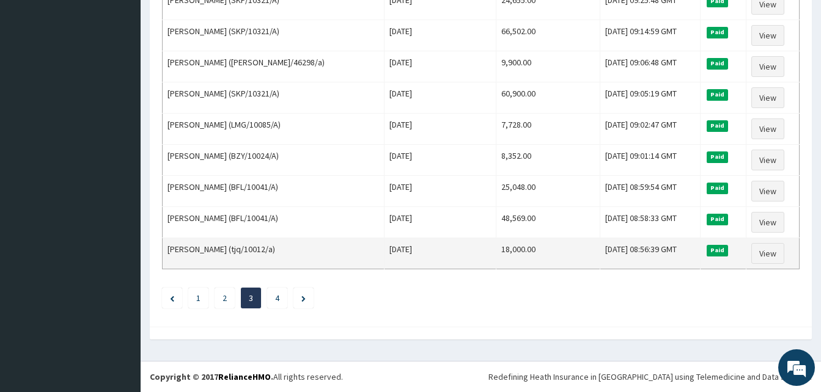
drag, startPoint x: 165, startPoint y: 207, endPoint x: 778, endPoint y: 267, distance: 616.2
copy thead "Name Encounter Date Total Price(₦) Date Filed Status Actions"
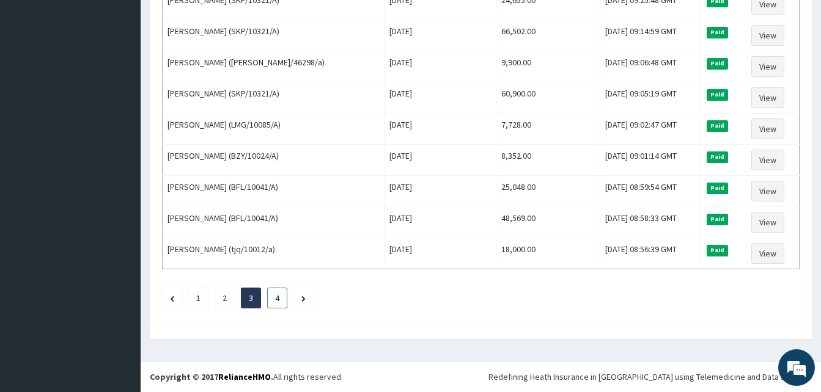
click at [278, 297] on link "4" at bounding box center [277, 298] width 4 height 11
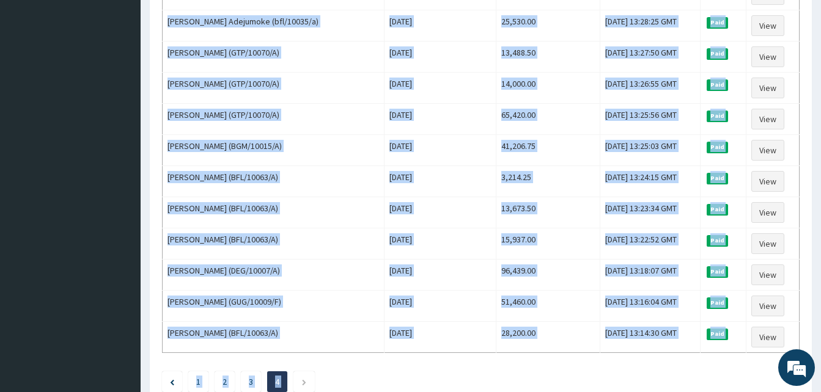
scroll to position [580, 0]
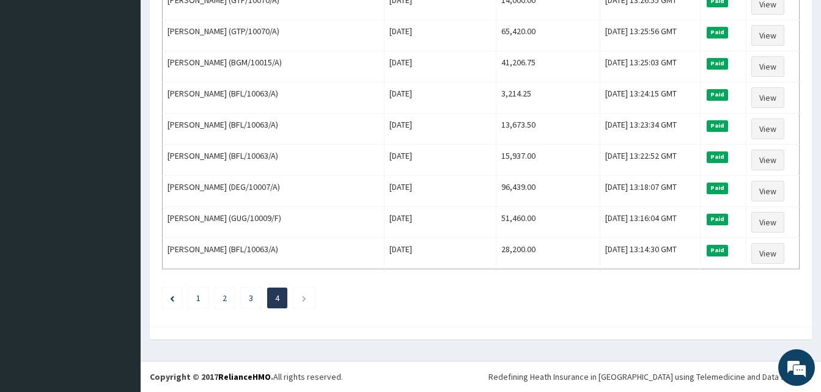
drag, startPoint x: 165, startPoint y: 209, endPoint x: 812, endPoint y: 263, distance: 649.7
click at [304, 295] on icon "Next page" at bounding box center [304, 298] width 6 height 7
click at [298, 300] on li at bounding box center [303, 298] width 21 height 21
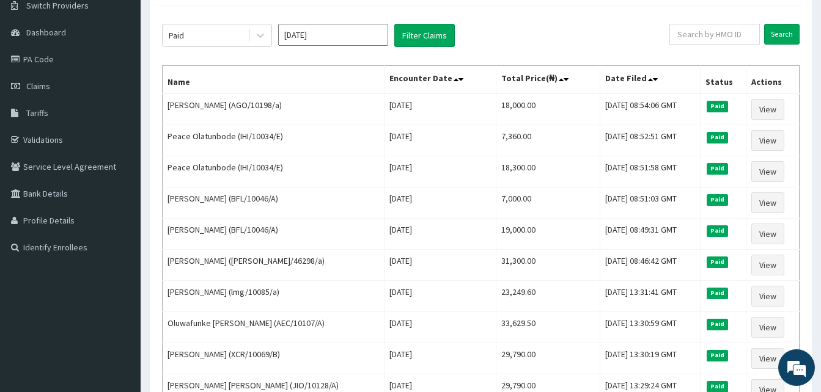
scroll to position [0, 0]
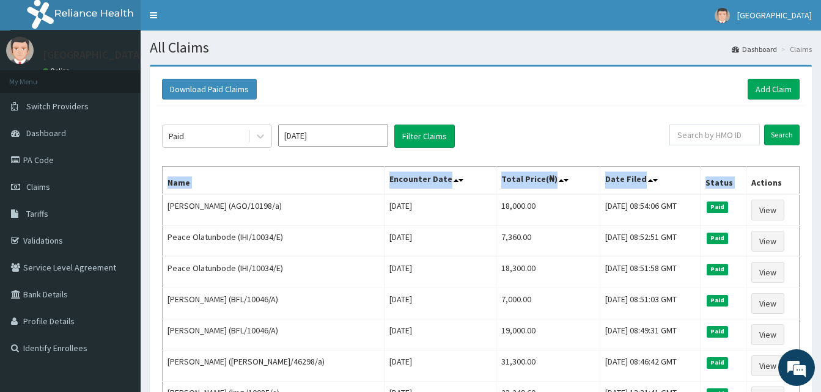
drag, startPoint x: 168, startPoint y: 183, endPoint x: 750, endPoint y: 193, distance: 582.7
click at [750, 193] on tr "Name Encounter Date Total Price(₦) Date Filed Status Actions" at bounding box center [481, 181] width 637 height 28
click at [377, 140] on input "Jul 2025" at bounding box center [333, 136] width 110 height 22
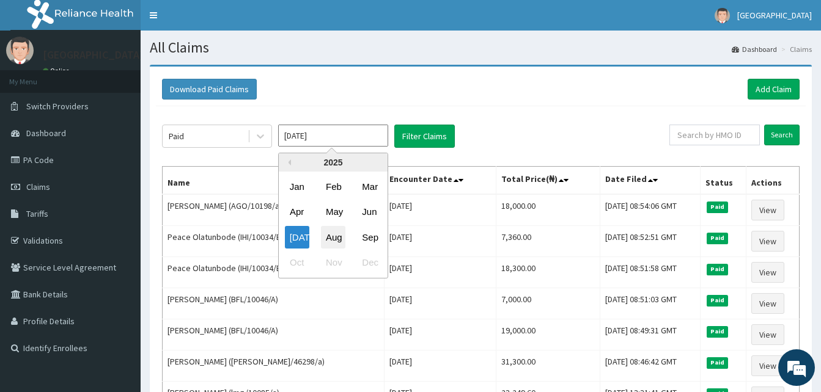
click at [344, 236] on div "Aug" at bounding box center [333, 237] width 24 height 23
type input "[DATE]"
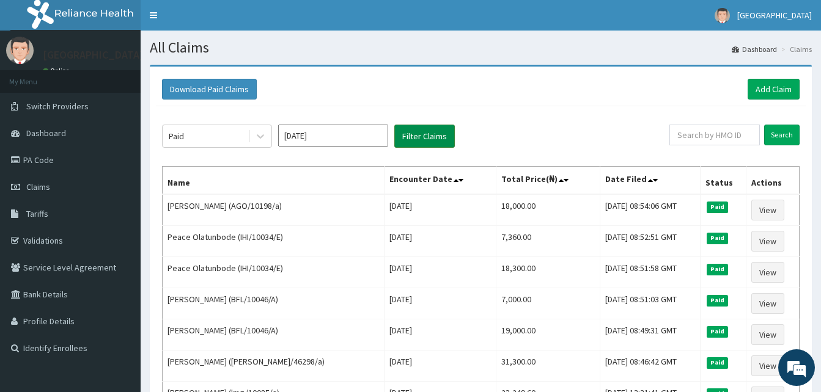
click at [428, 127] on button "Filter Claims" at bounding box center [424, 136] width 61 height 23
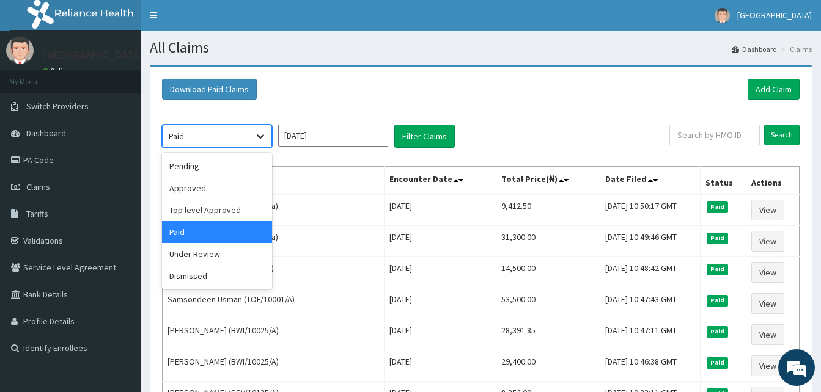
click at [259, 140] on icon at bounding box center [260, 136] width 12 height 12
click at [215, 255] on div "Under Review" at bounding box center [217, 254] width 110 height 22
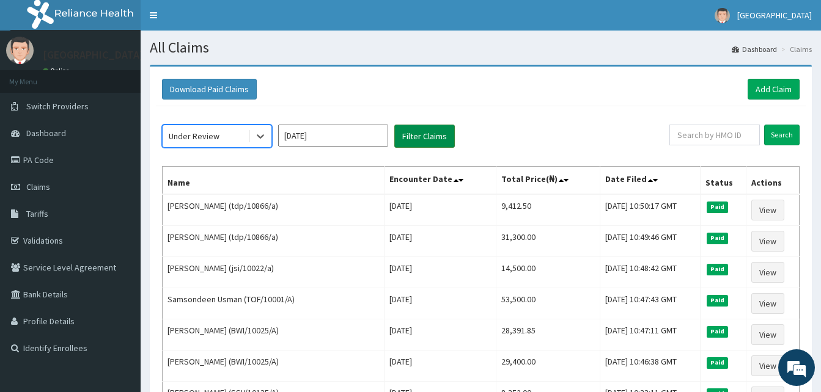
click at [438, 130] on button "Filter Claims" at bounding box center [424, 136] width 61 height 23
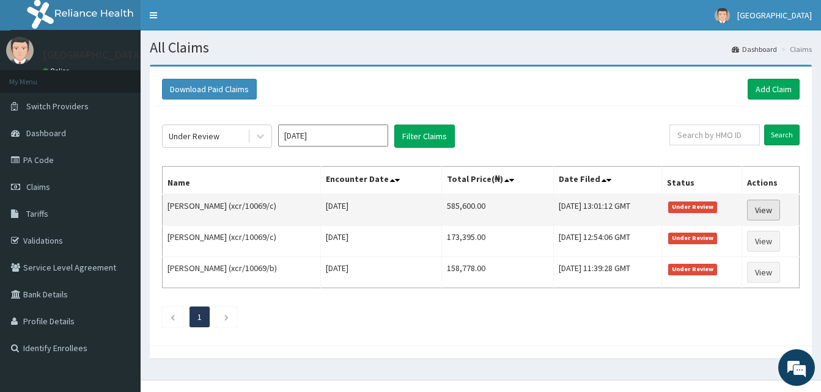
click at [770, 218] on link "View" at bounding box center [763, 210] width 33 height 21
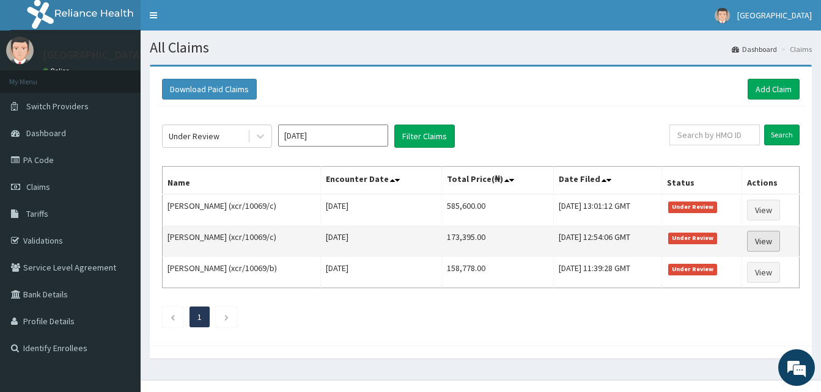
click at [763, 243] on link "View" at bounding box center [763, 241] width 33 height 21
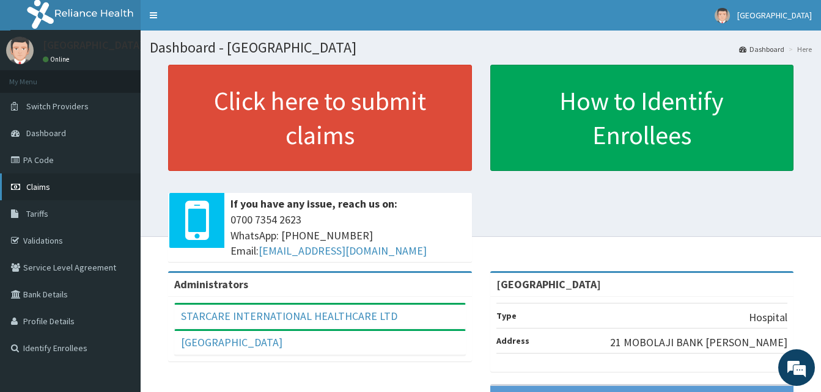
click at [45, 188] on span "Claims" at bounding box center [38, 187] width 24 height 11
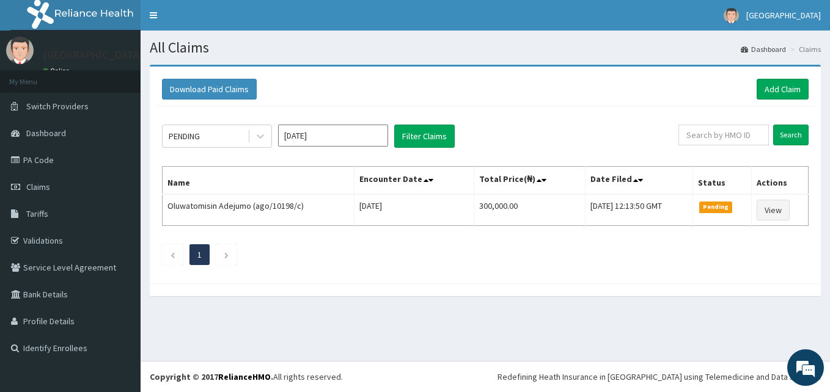
click at [348, 128] on input "[DATE]" at bounding box center [333, 136] width 110 height 22
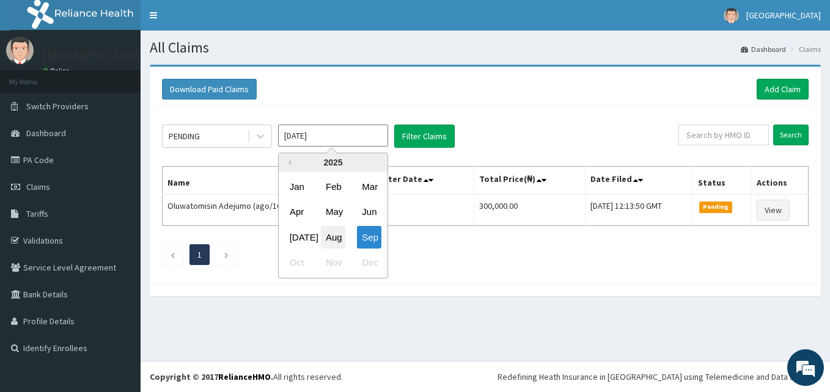
click at [343, 241] on div "Aug" at bounding box center [333, 237] width 24 height 23
type input "[DATE]"
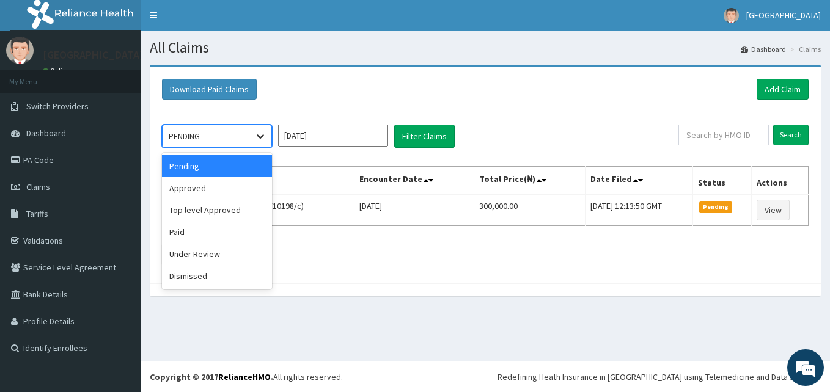
click at [260, 144] on div at bounding box center [260, 136] width 22 height 22
click at [240, 192] on div "Approved" at bounding box center [217, 188] width 110 height 22
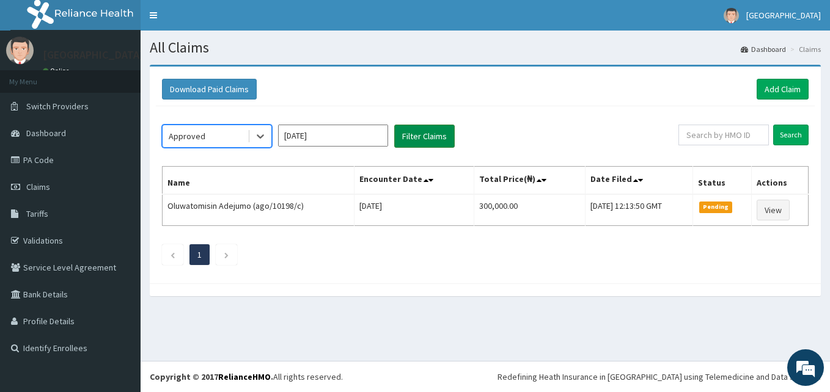
click at [440, 142] on button "Filter Claims" at bounding box center [424, 136] width 61 height 23
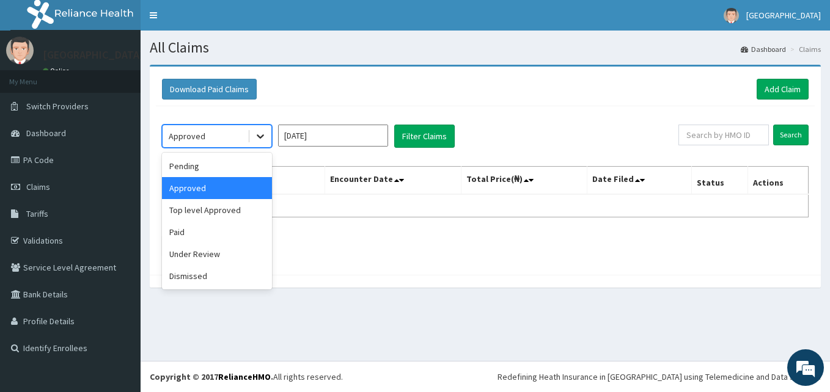
click at [255, 137] on icon at bounding box center [260, 136] width 12 height 12
drag, startPoint x: 227, startPoint y: 205, endPoint x: 263, endPoint y: 183, distance: 41.7
click at [235, 201] on div "Top level Approved" at bounding box center [217, 210] width 110 height 22
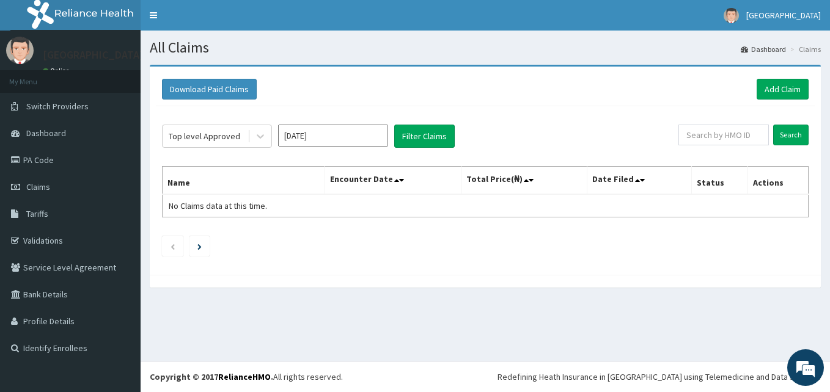
click at [447, 124] on div "Top level Approved [DATE] Filter Claims Search Name Encounter Date Total Price(…" at bounding box center [485, 187] width 659 height 163
click at [432, 133] on button "Filter Claims" at bounding box center [424, 136] width 61 height 23
click at [259, 142] on icon at bounding box center [260, 136] width 12 height 12
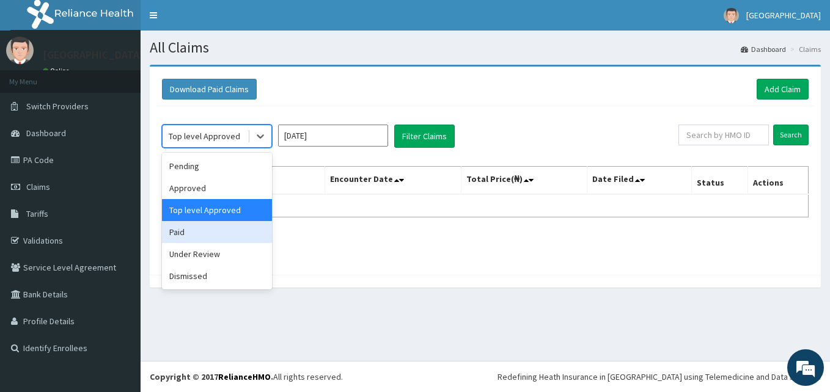
click at [232, 239] on div "Paid" at bounding box center [217, 232] width 110 height 22
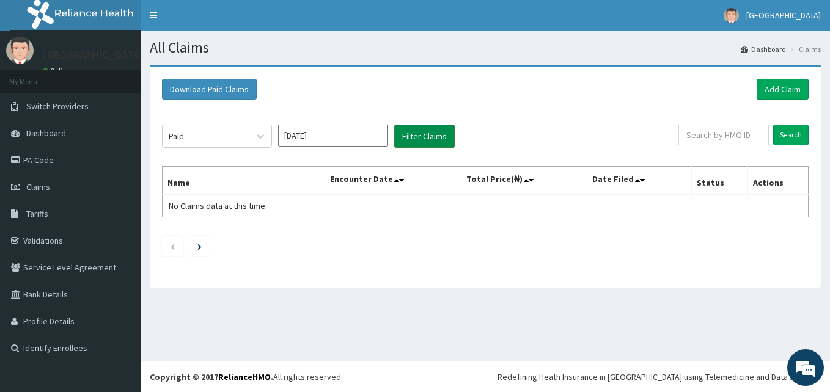
click at [400, 139] on button "Filter Claims" at bounding box center [424, 136] width 61 height 23
